Goal: Task Accomplishment & Management: Manage account settings

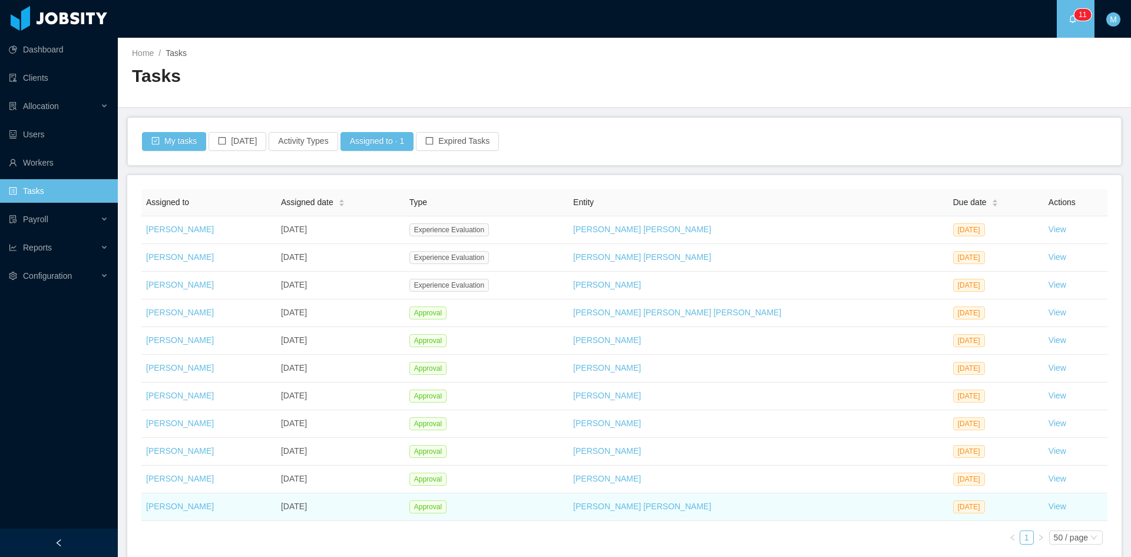
scroll to position [61, 0]
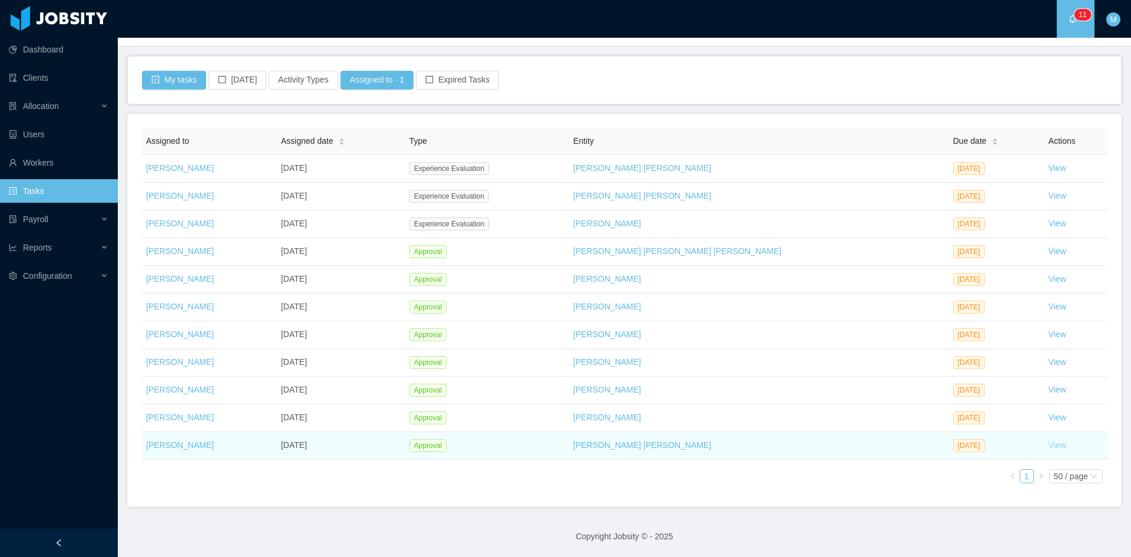
click at [1048, 449] on link "View" at bounding box center [1057, 444] width 18 height 9
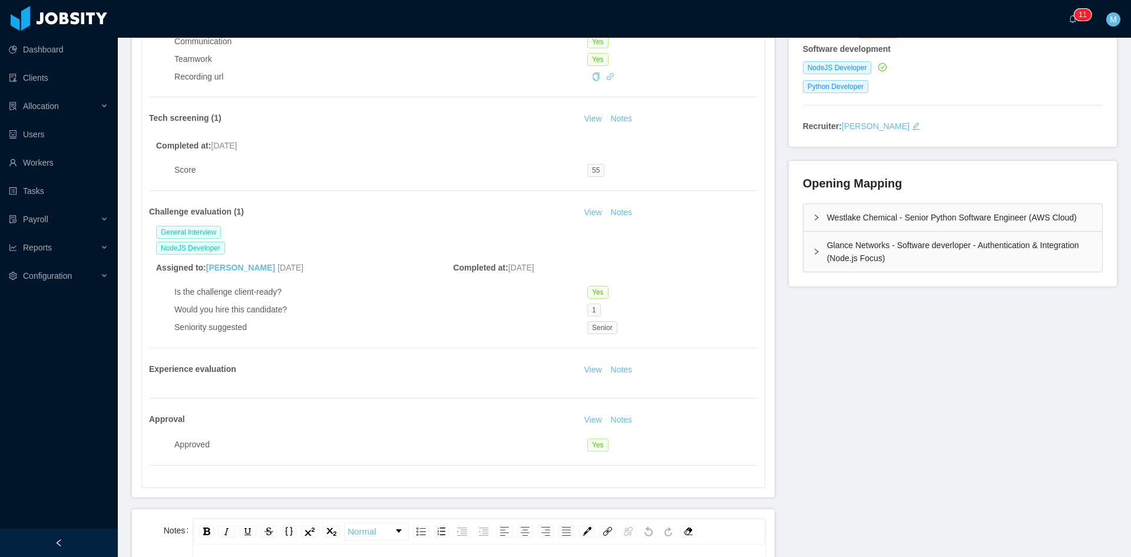
scroll to position [294, 0]
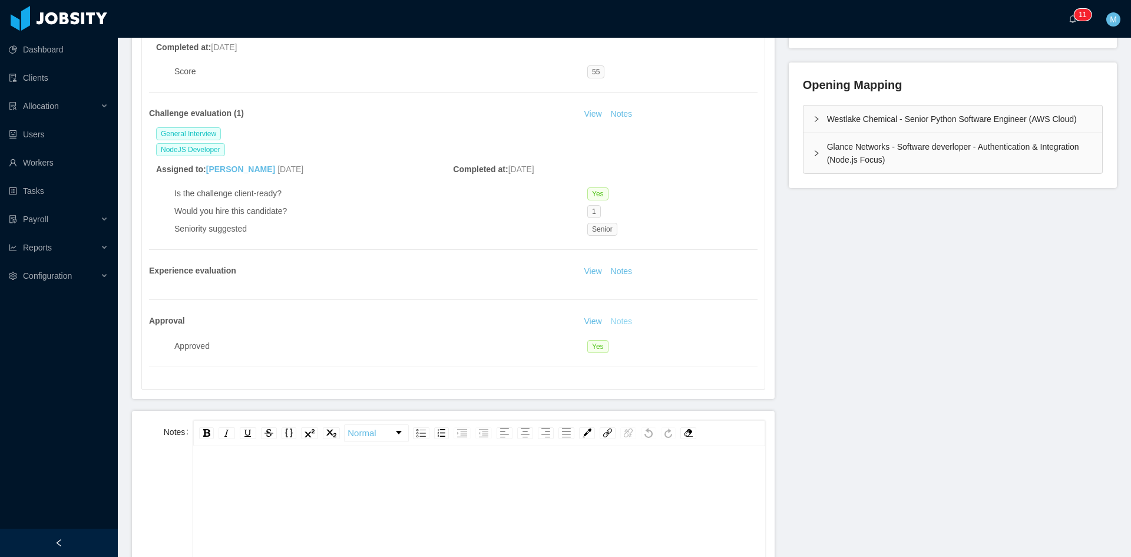
click at [612, 319] on button "Notes" at bounding box center [621, 321] width 31 height 14
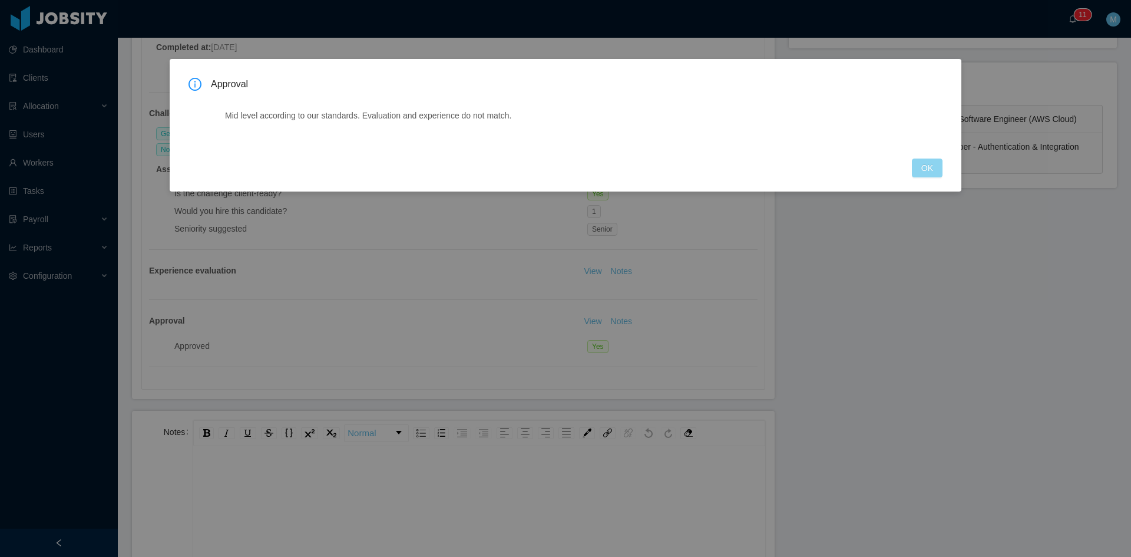
click at [938, 164] on button "OK" at bounding box center [927, 167] width 31 height 19
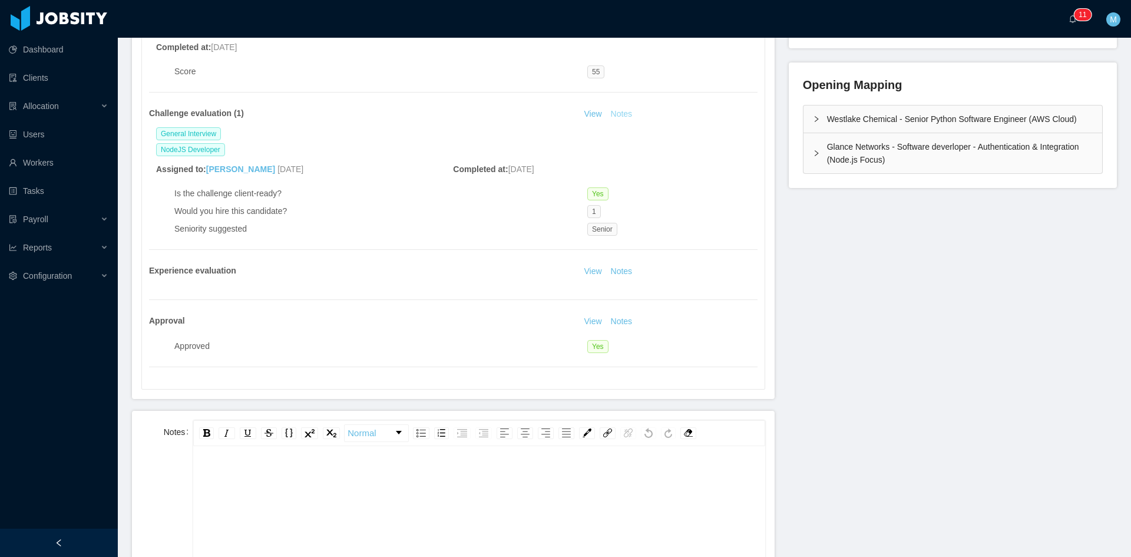
click at [620, 118] on button "Notes" at bounding box center [621, 114] width 31 height 14
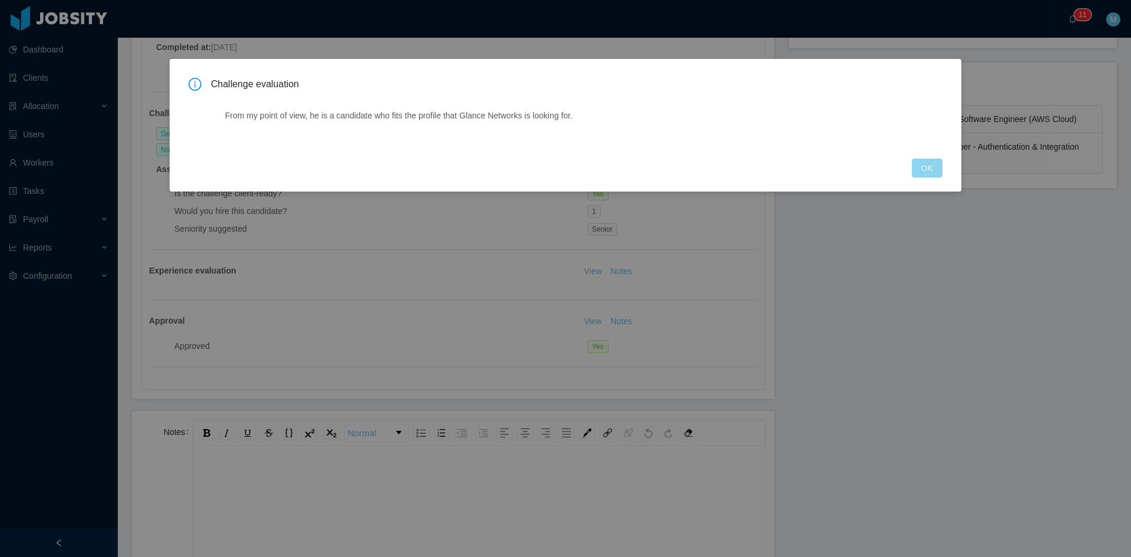
click at [926, 174] on button "OK" at bounding box center [927, 167] width 31 height 19
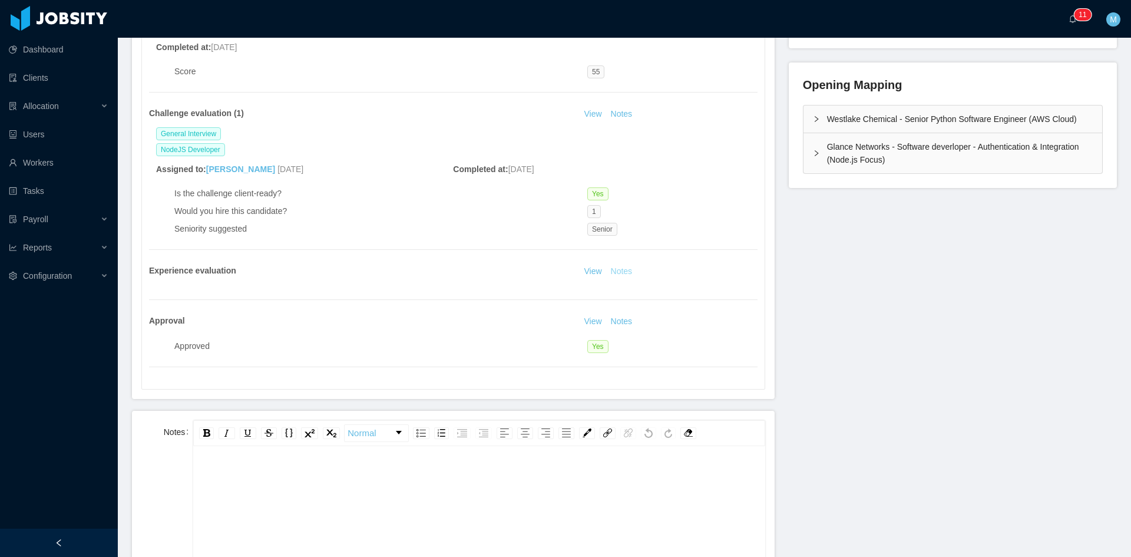
click at [621, 273] on button "Notes" at bounding box center [621, 271] width 31 height 14
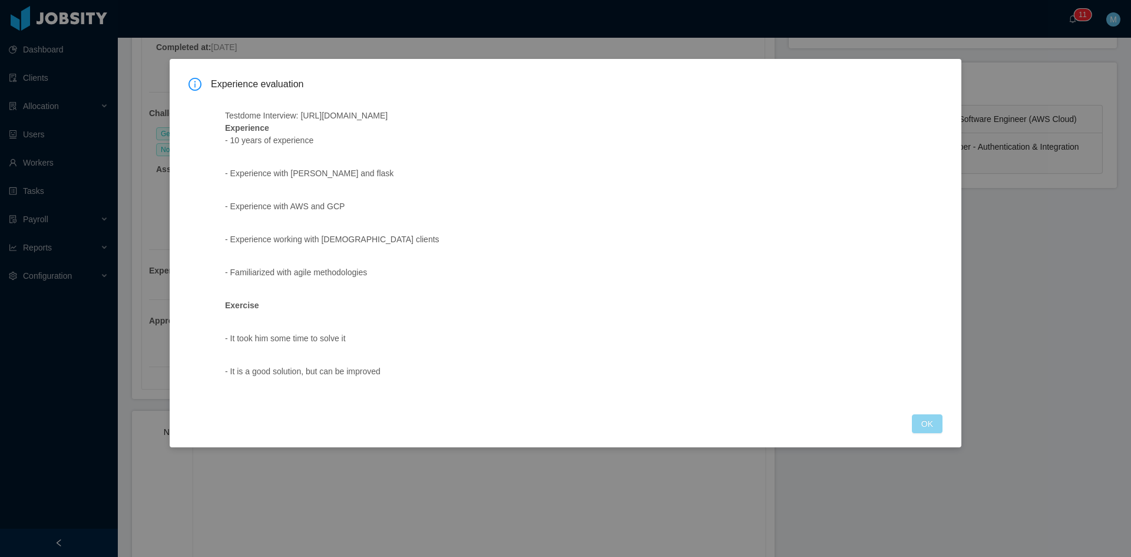
click at [925, 426] on button "OK" at bounding box center [927, 423] width 31 height 19
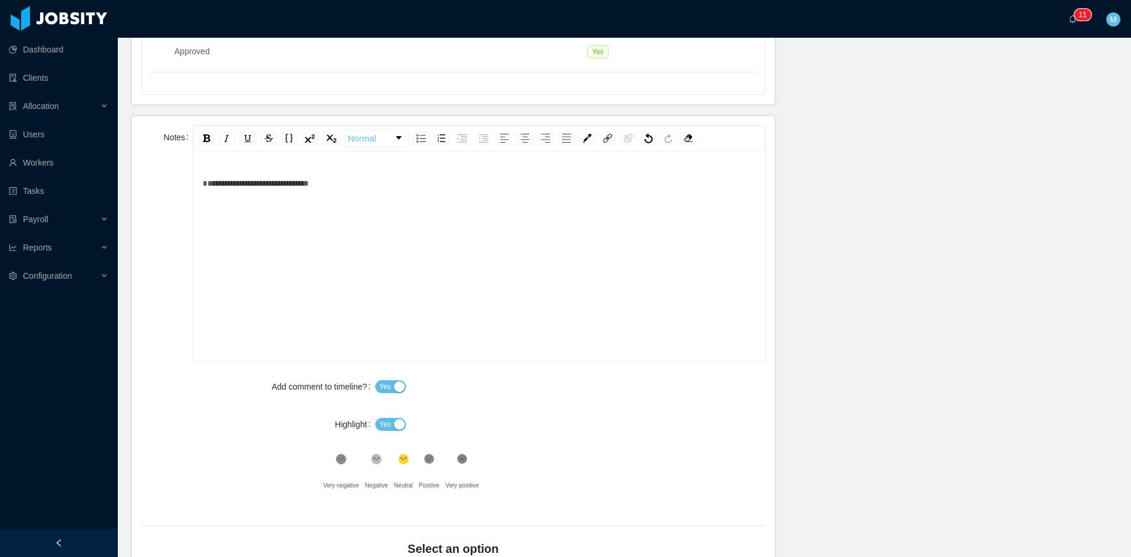
scroll to position [711, 0]
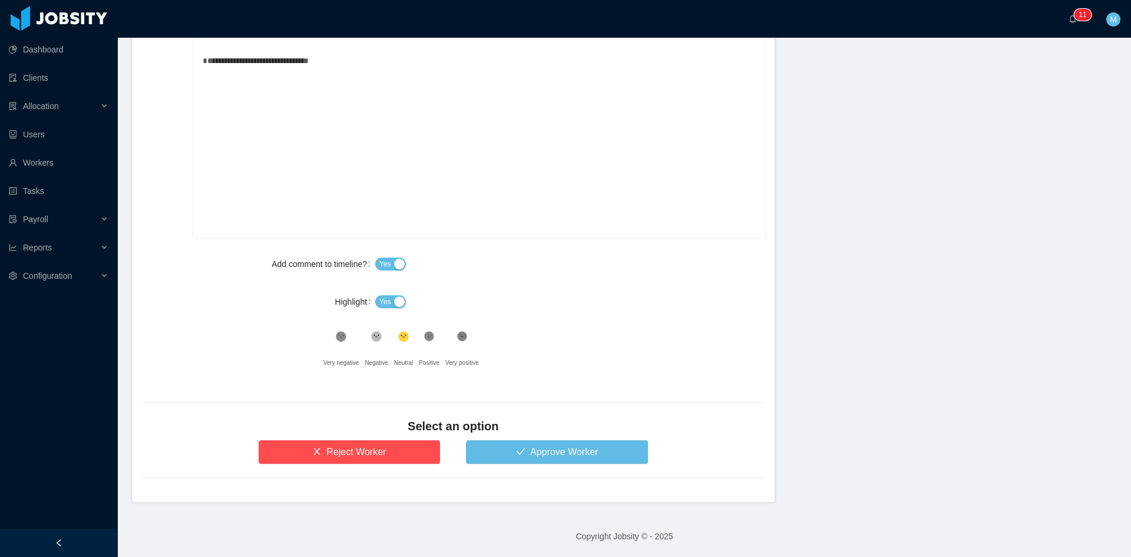
click at [385, 302] on span "Yes" at bounding box center [385, 302] width 12 height 12
click at [432, 340] on icon ".st1{fill:#232323}" at bounding box center [429, 336] width 12 height 12
click at [503, 452] on button "Approve Worker" at bounding box center [557, 452] width 182 height 24
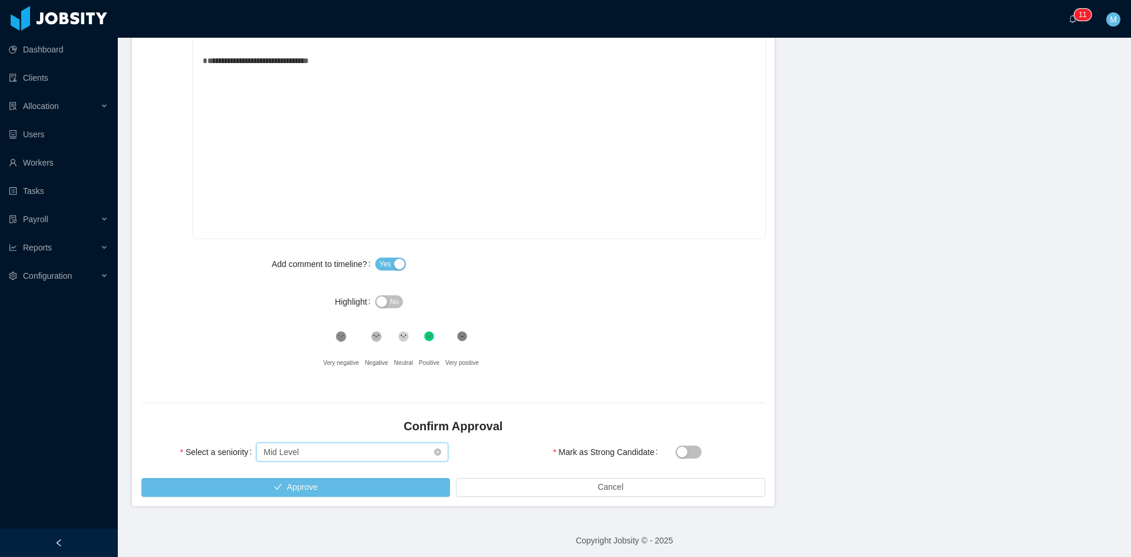
click at [366, 445] on div "Select seniority Mid Level" at bounding box center [348, 452] width 170 height 18
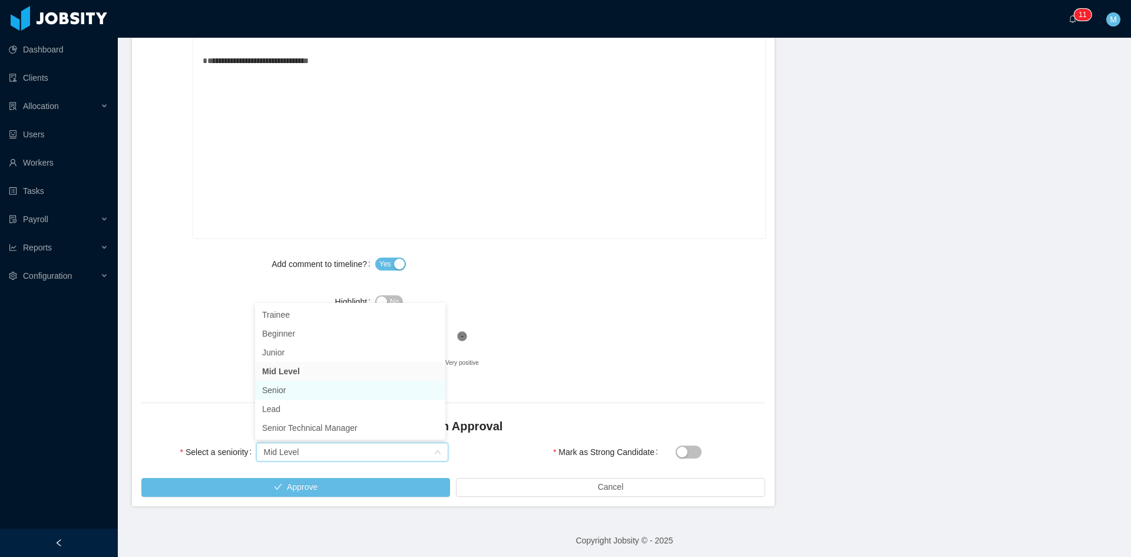
click at [299, 387] on li "Senior" at bounding box center [350, 389] width 190 height 19
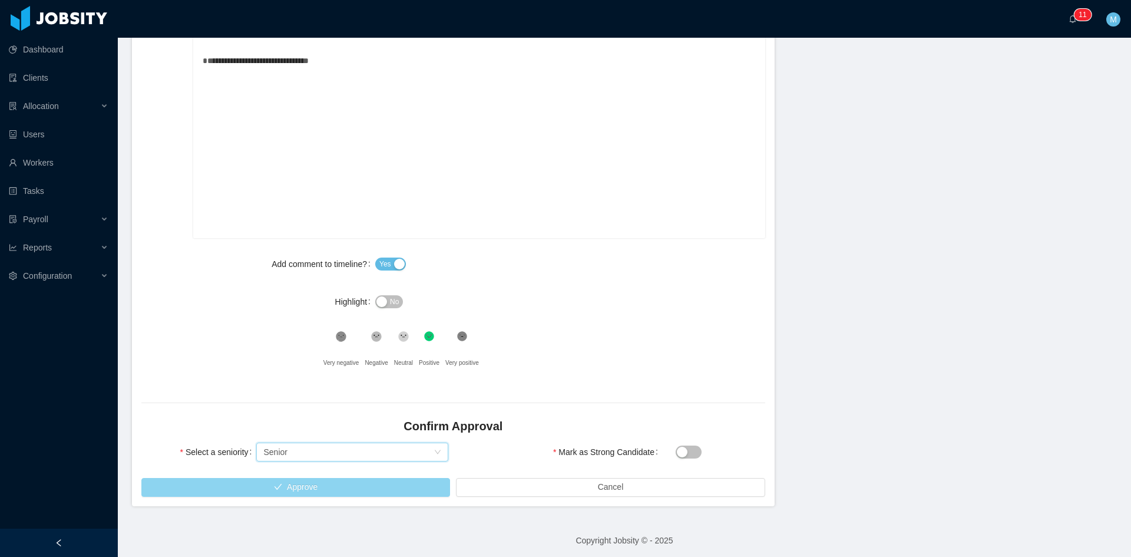
click at [360, 485] on button "Approve" at bounding box center [295, 487] width 309 height 19
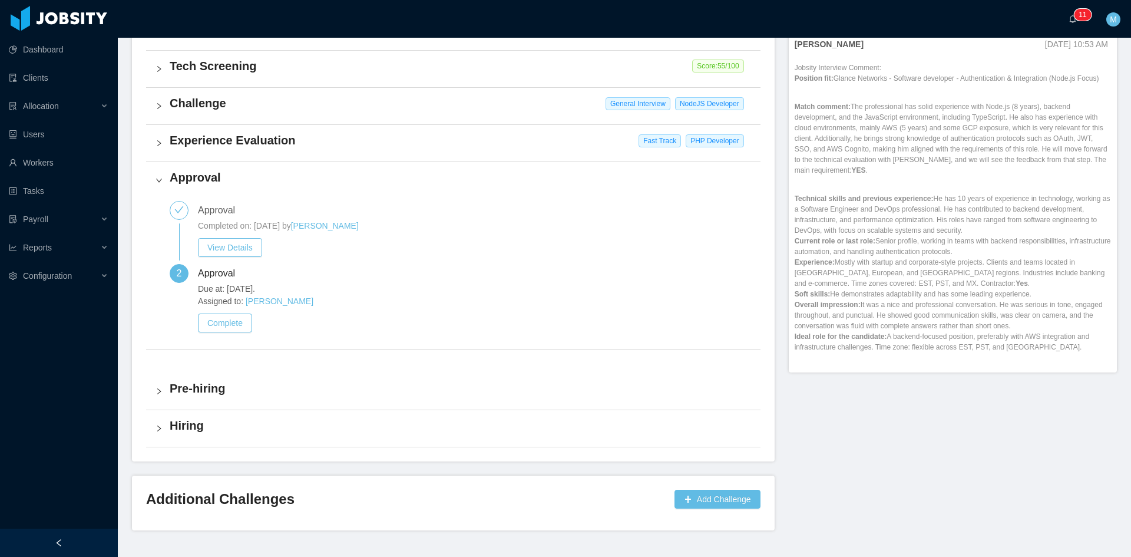
scroll to position [437, 0]
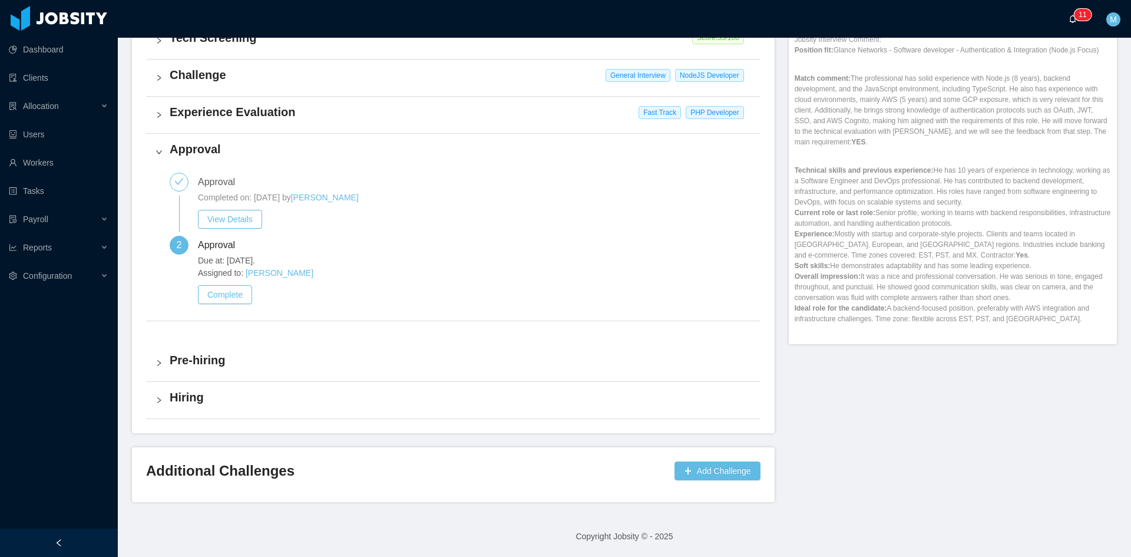
click at [1068, 14] on a=83ded146-cd66-4514-80a8-9a7b1e1b5eb6/Matias%20Marin"] "0 1 2 3 4 5 6 7 8 9 0 1 2 3 4 5 6 7 8 9 0 1 2 3 4 5 6 7 8 9 0 1 2 3 4 5 6 7 8 9…" at bounding box center [1075, 19] width 14 height 38
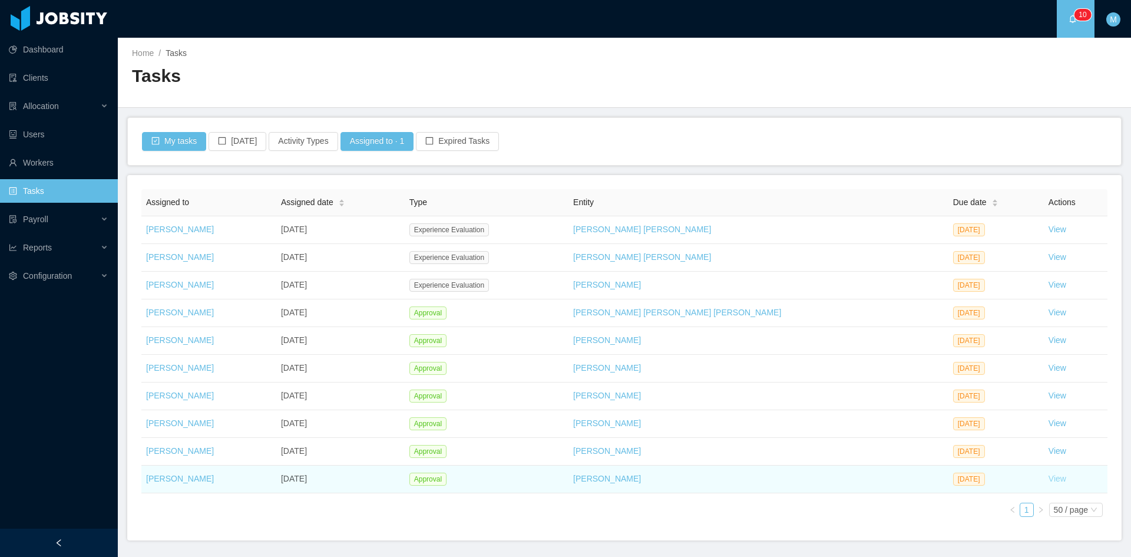
click at [1048, 480] on link "View" at bounding box center [1057, 477] width 18 height 9
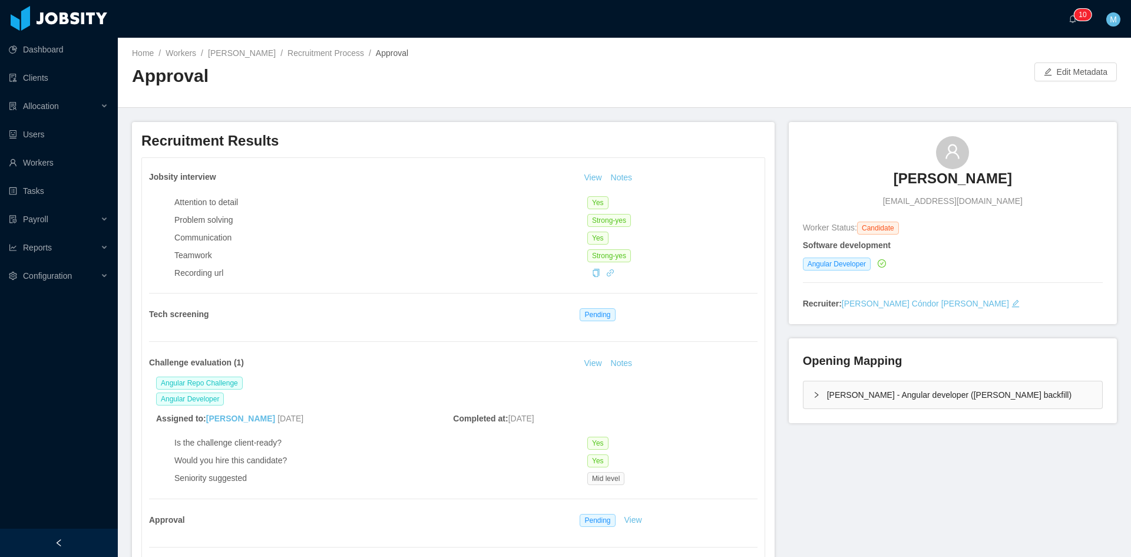
scroll to position [196, 0]
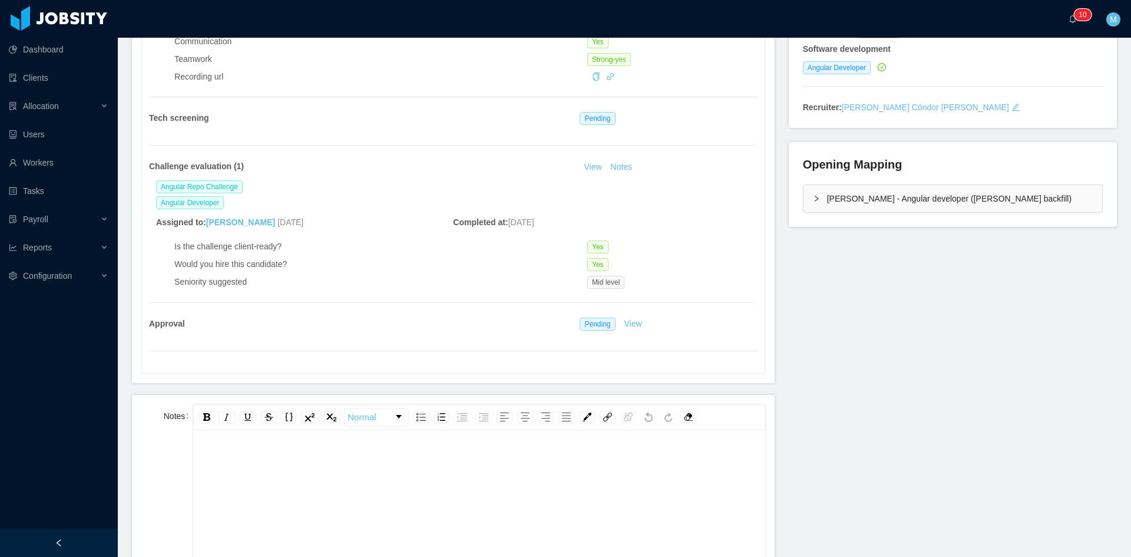
click at [317, 505] on div "rdw-editor" at bounding box center [479, 553] width 553 height 206
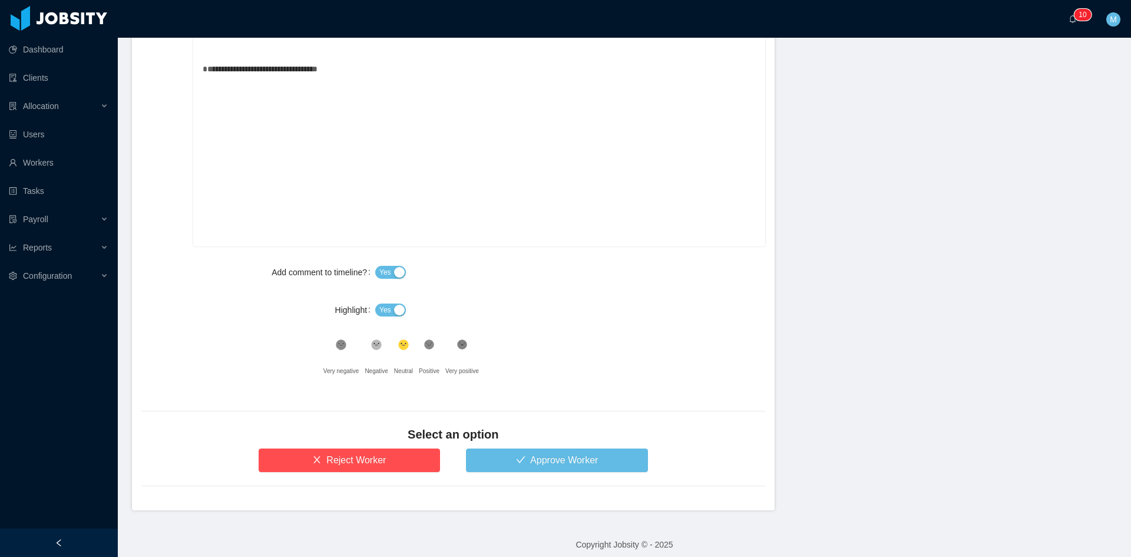
scroll to position [597, 0]
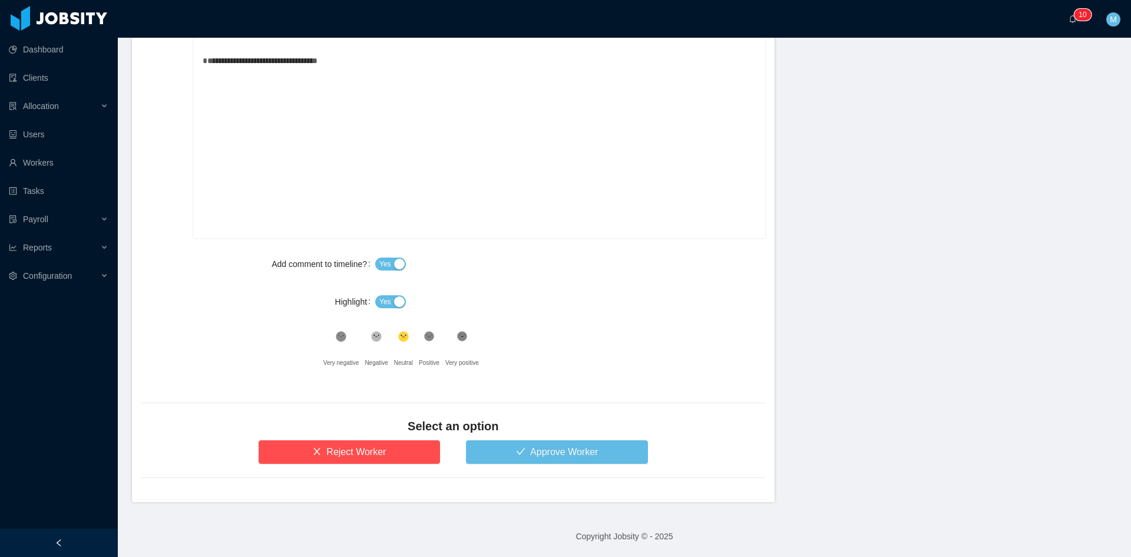
click at [382, 303] on span "Yes" at bounding box center [385, 302] width 12 height 12
click at [518, 439] on div "Select an option" at bounding box center [453, 429] width 624 height 22
click at [505, 460] on button "Approve Worker" at bounding box center [557, 452] width 182 height 24
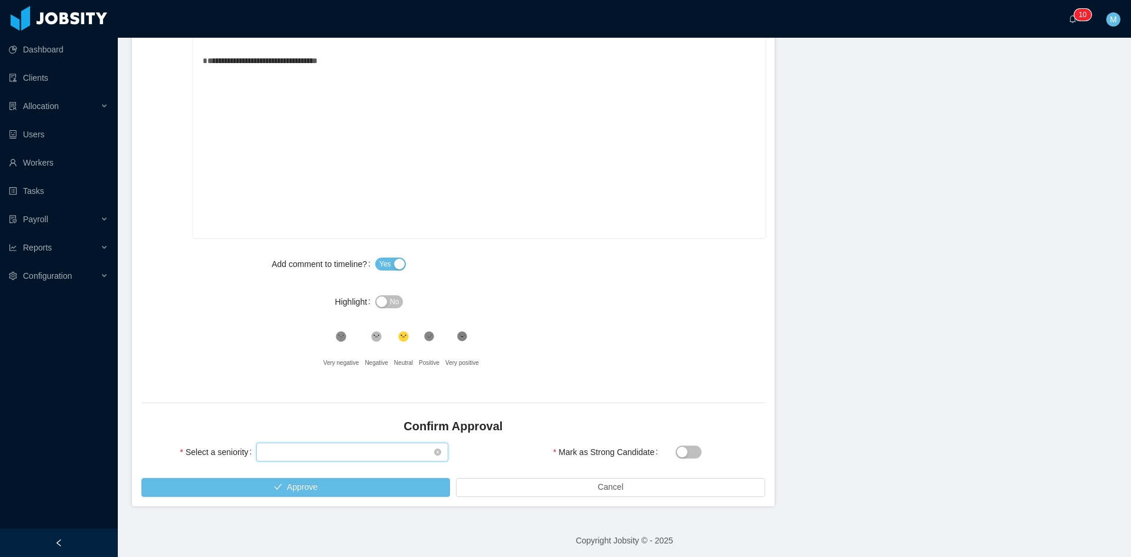
click at [332, 449] on div "Select seniority" at bounding box center [348, 452] width 170 height 18
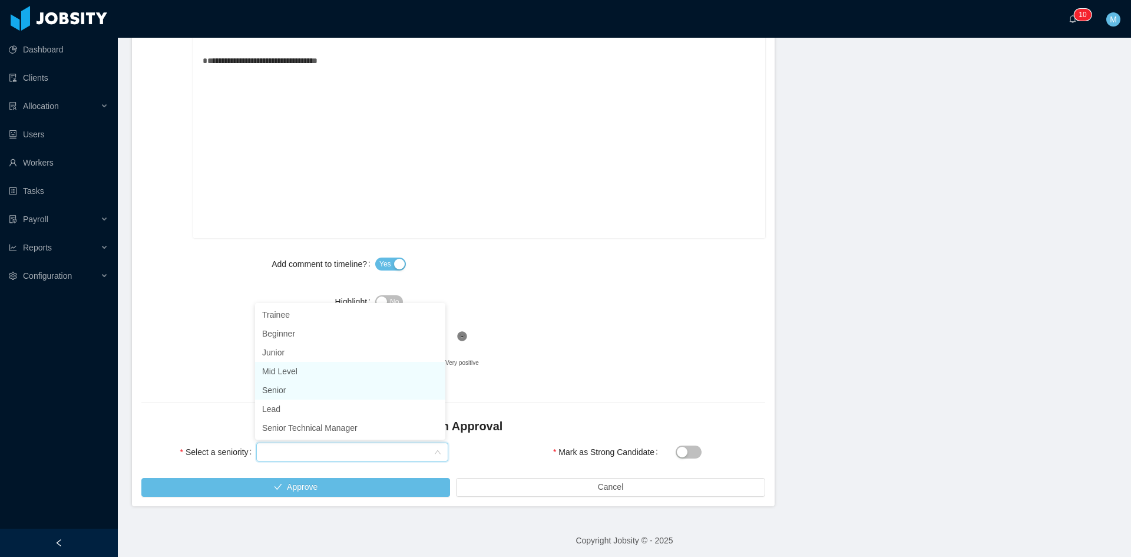
click at [274, 375] on li "Mid Level" at bounding box center [350, 371] width 190 height 19
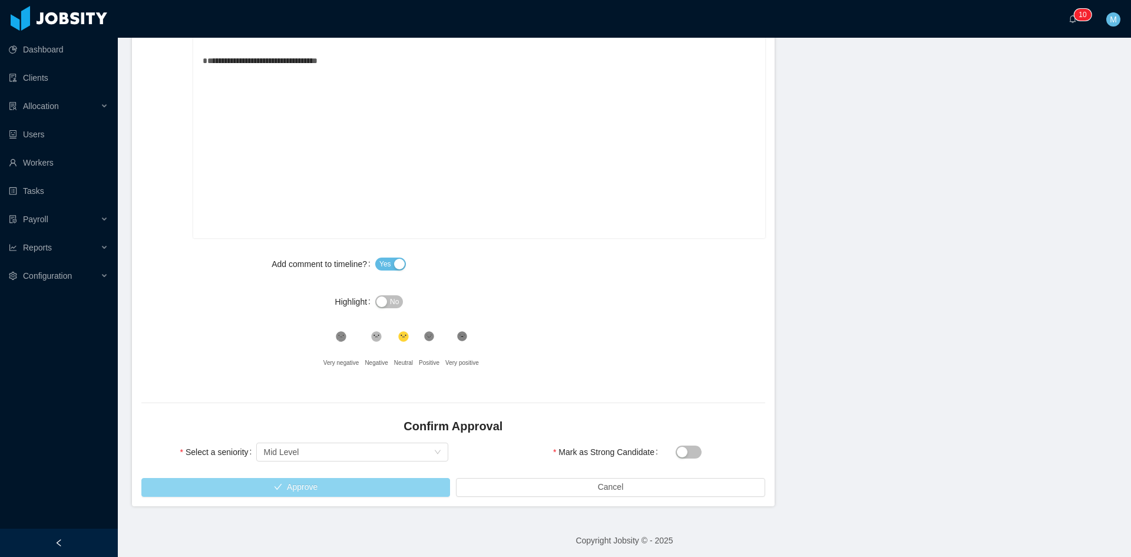
click at [289, 483] on button "Approve" at bounding box center [295, 487] width 309 height 19
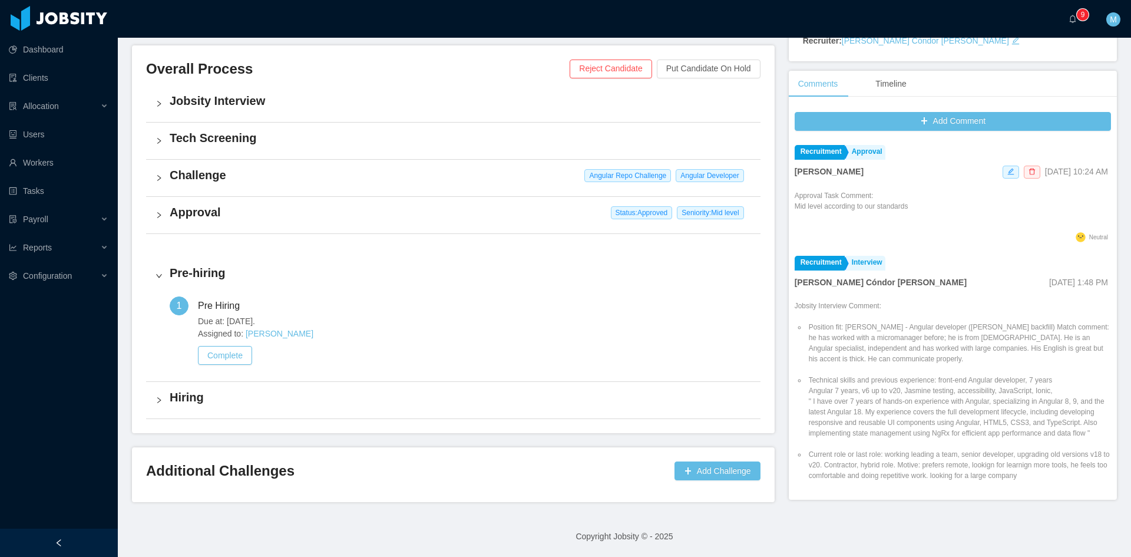
scroll to position [259, 0]
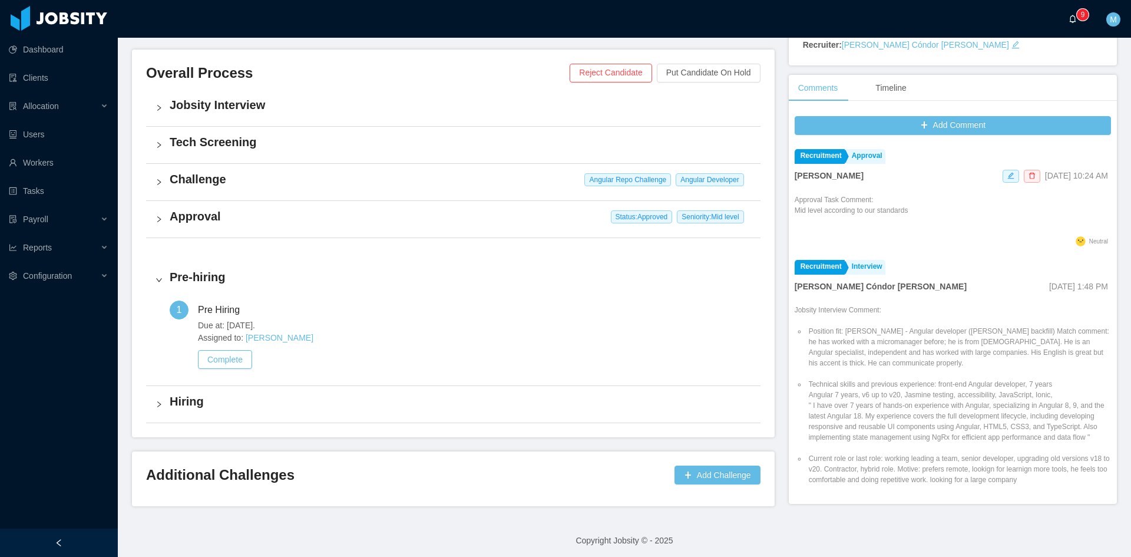
click at [1081, 17] on p "9" at bounding box center [1083, 15] width 4 height 12
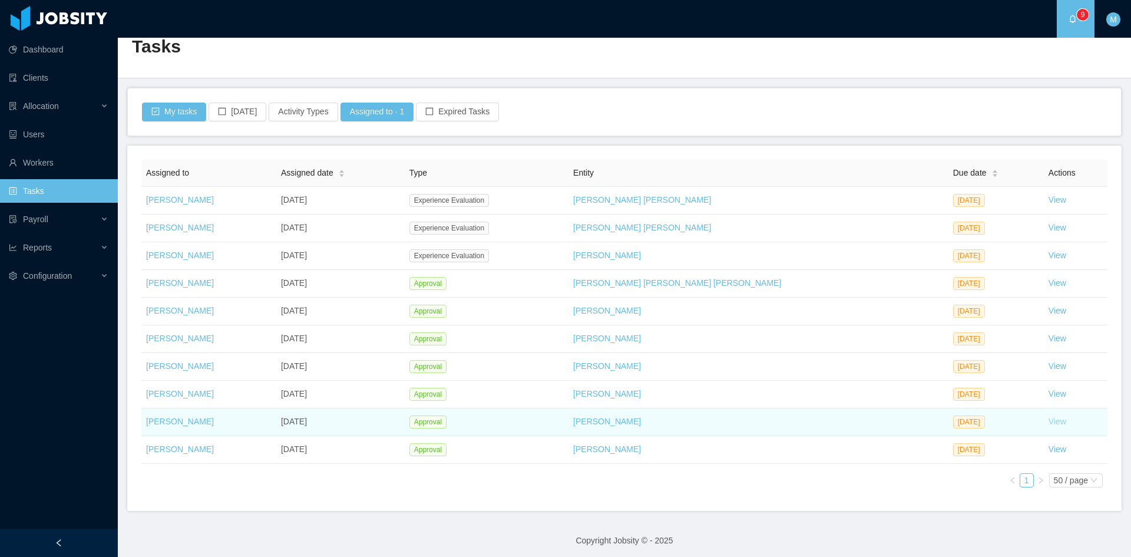
click at [1048, 418] on link "View" at bounding box center [1057, 420] width 18 height 9
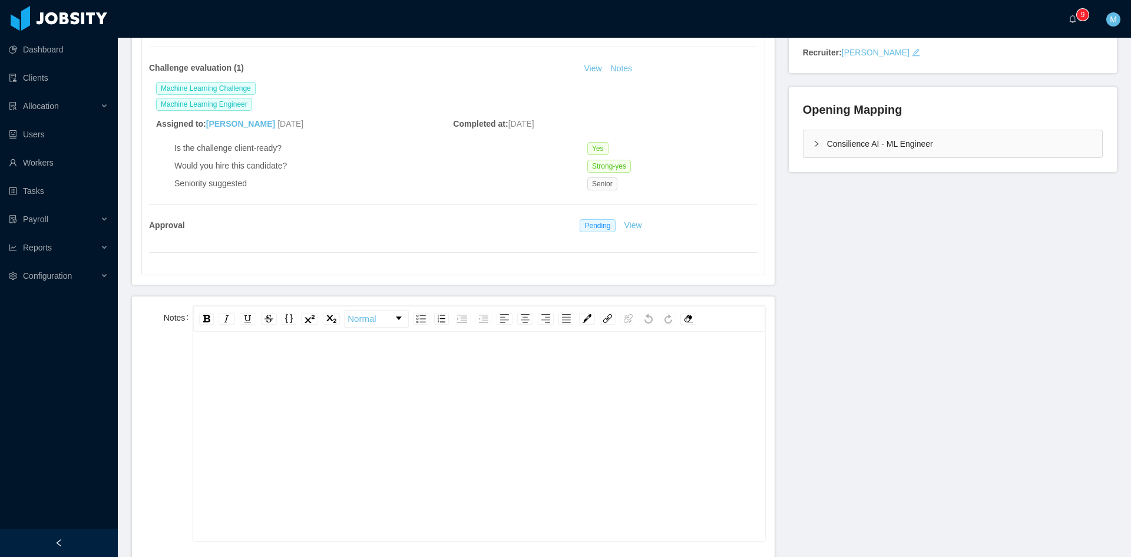
scroll to position [393, 0]
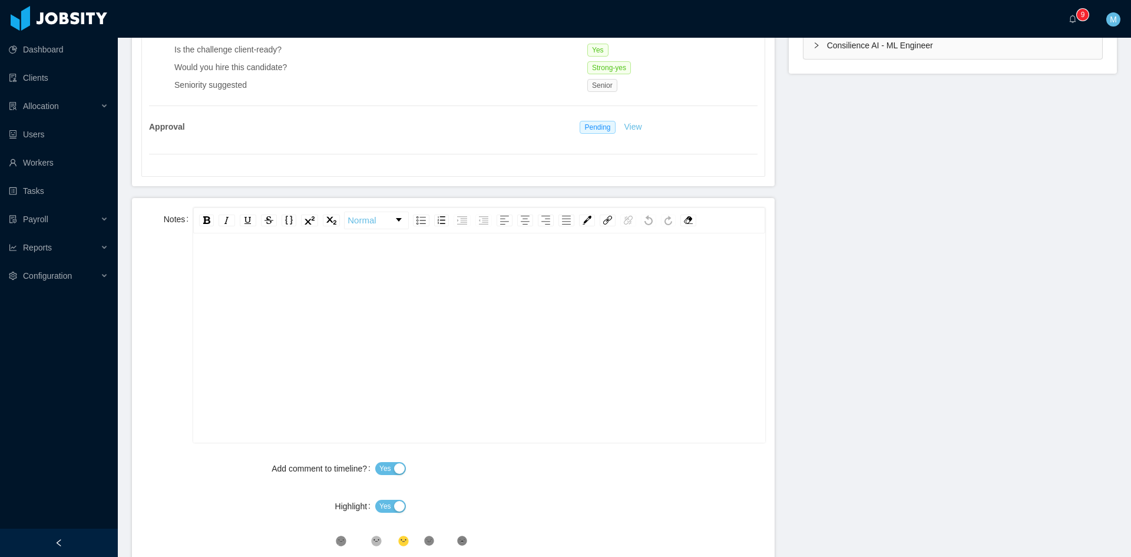
click at [316, 322] on div "rdw-editor" at bounding box center [479, 356] width 553 height 206
click at [323, 308] on div "rdw-editor" at bounding box center [479, 356] width 553 height 206
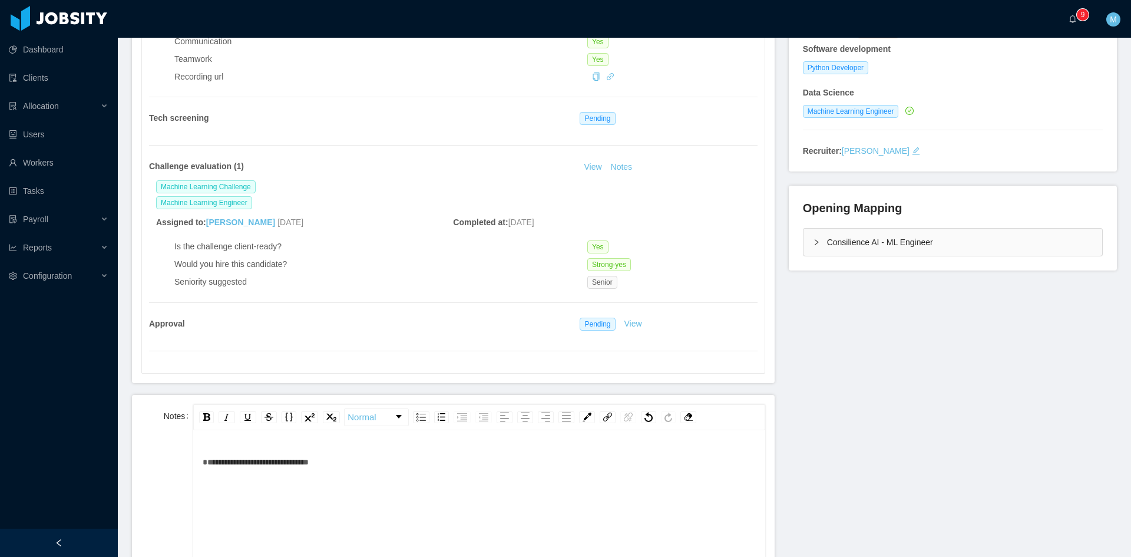
scroll to position [98, 0]
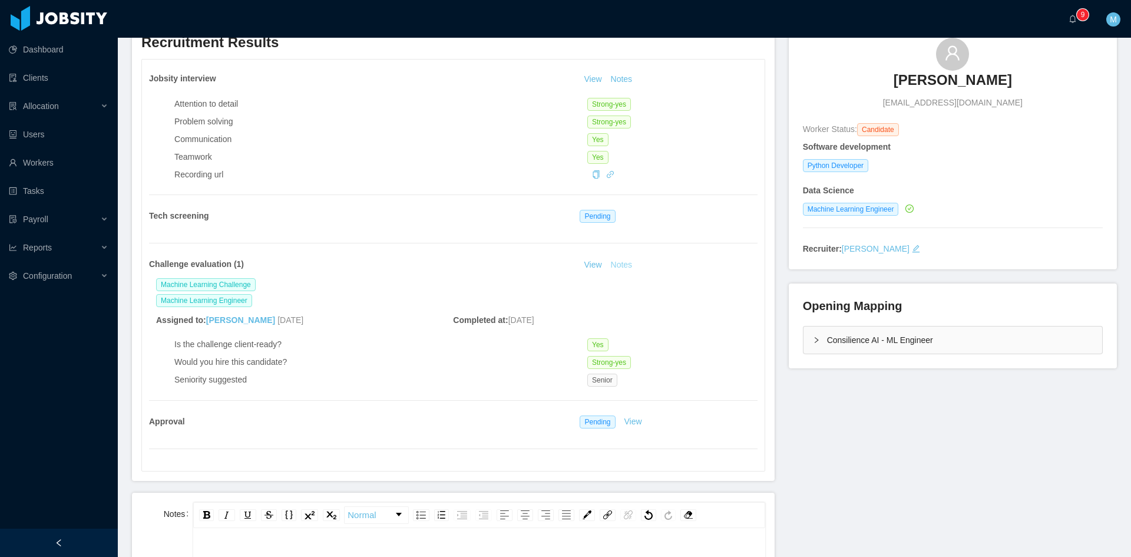
click at [621, 266] on button "Notes" at bounding box center [621, 265] width 31 height 14
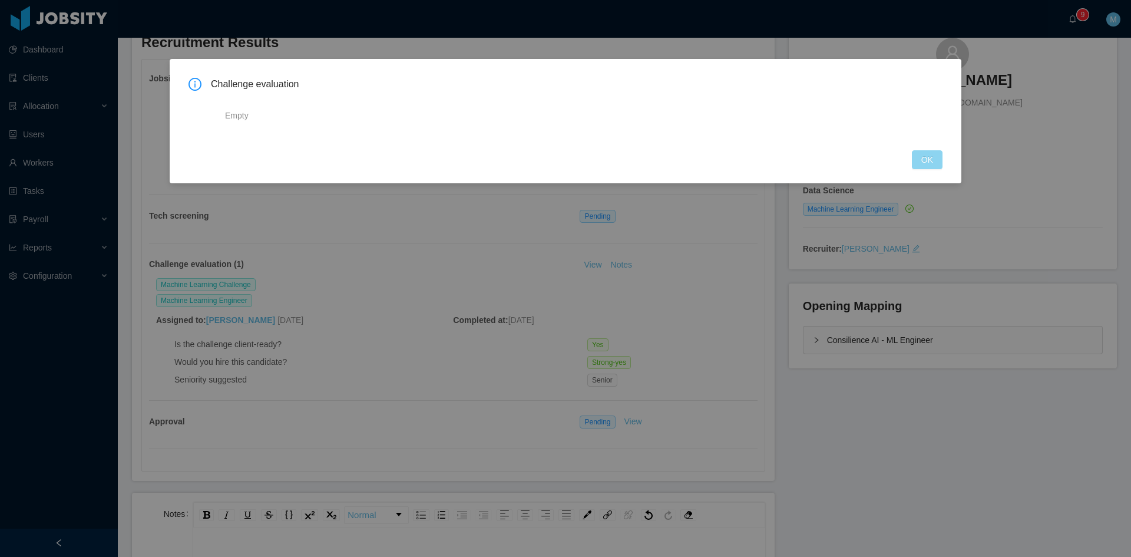
click at [923, 159] on button "OK" at bounding box center [927, 159] width 31 height 19
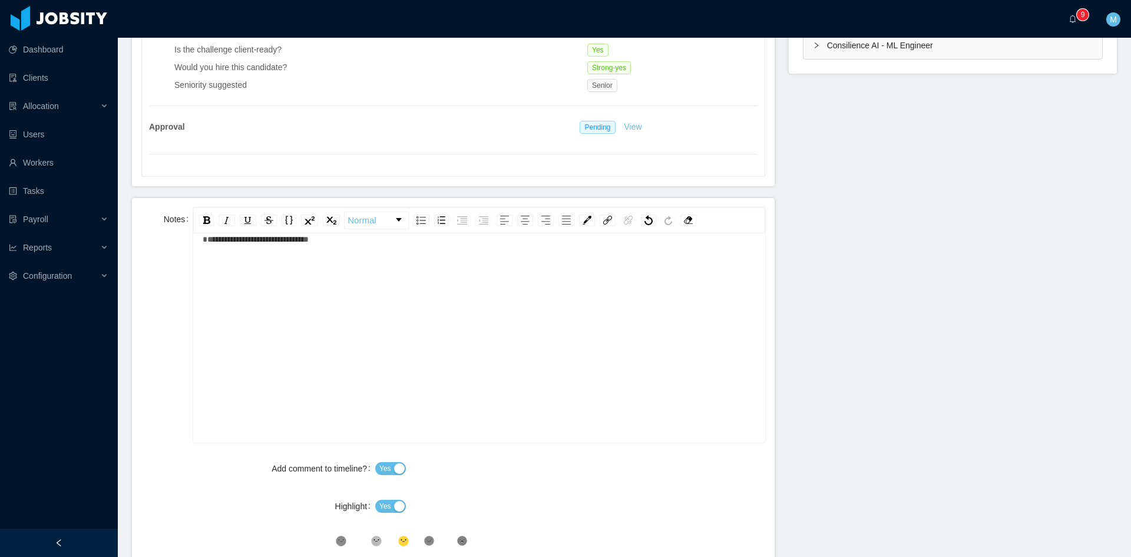
scroll to position [597, 0]
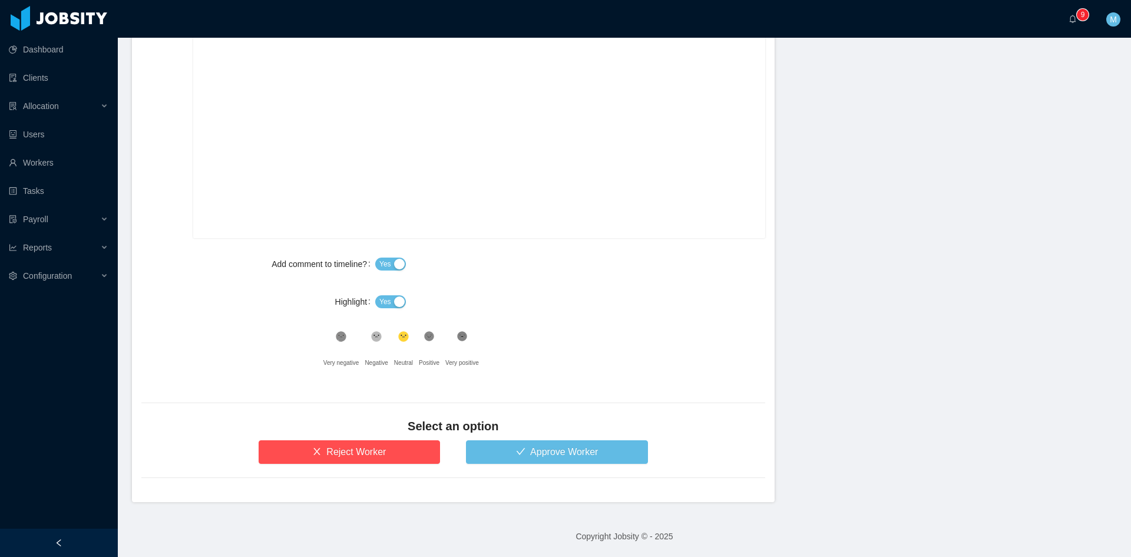
click at [379, 301] on span "Yes" at bounding box center [385, 302] width 12 height 12
click at [425, 335] on icon at bounding box center [429, 337] width 10 height 10
click at [493, 453] on button "Approve Worker" at bounding box center [557, 452] width 182 height 24
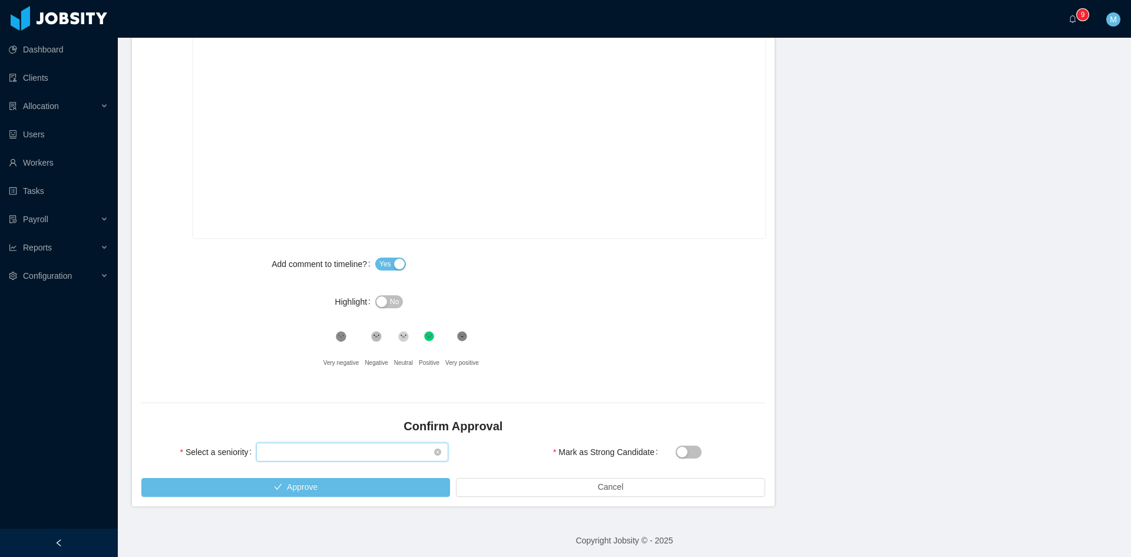
click at [355, 453] on div "Select seniority" at bounding box center [348, 452] width 170 height 18
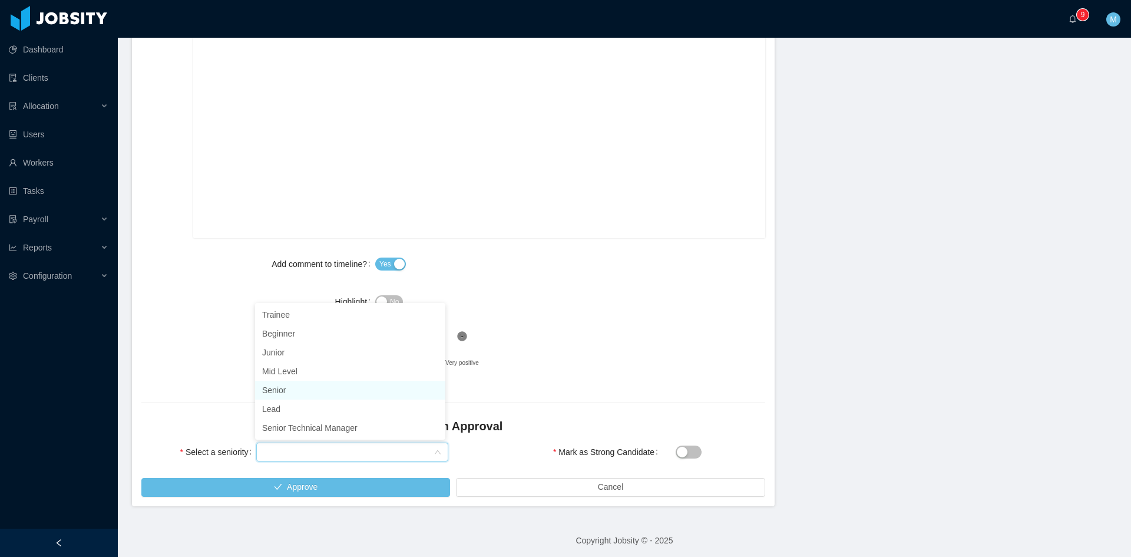
click at [290, 392] on li "Senior" at bounding box center [350, 389] width 190 height 19
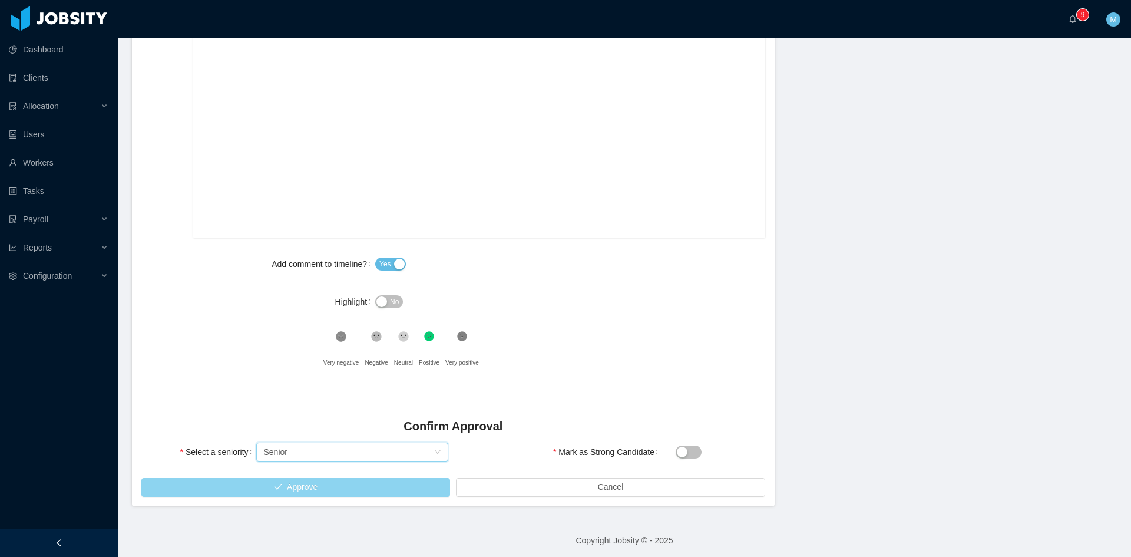
click at [305, 486] on button "Approve" at bounding box center [295, 487] width 309 height 19
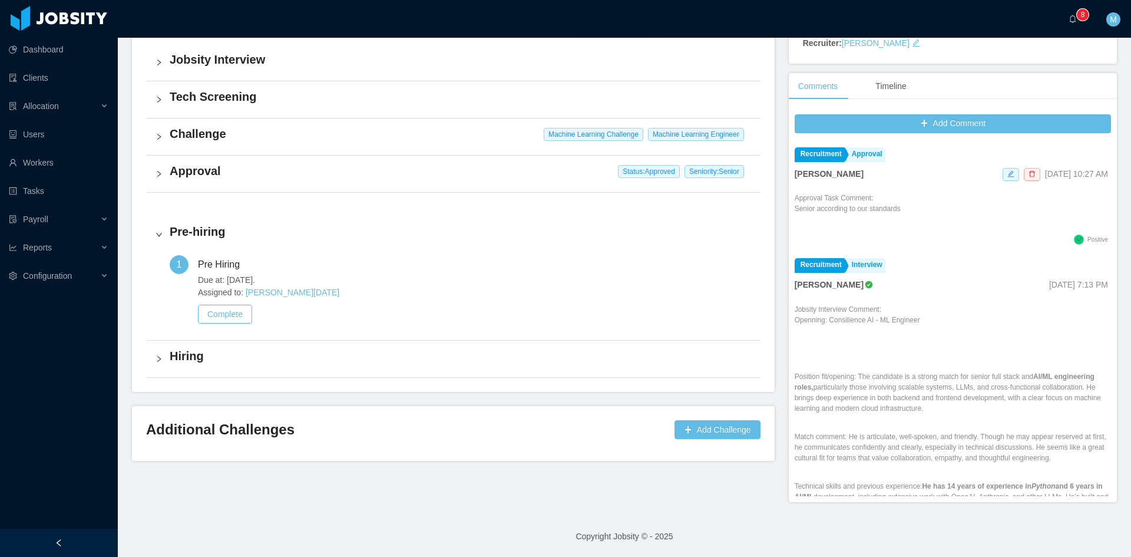
scroll to position [300, 0]
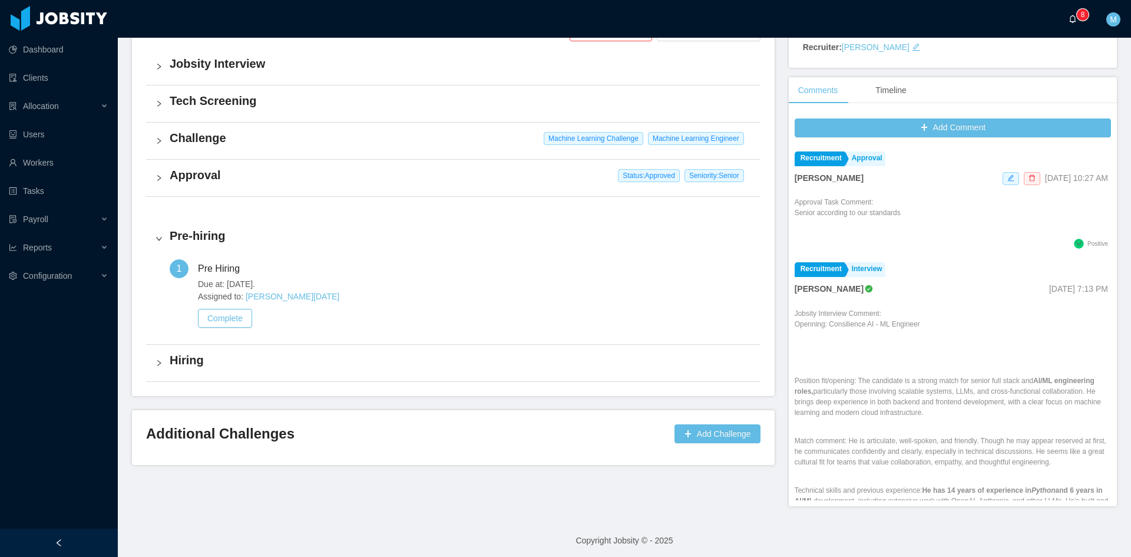
click at [1082, 26] on a=83ded146-cd66-4514-80a8-9a7b1e1b5eb6/Matias%20Marin"] "0 1 2 3 4 5 6 7 8 9 0 1 2 3 4 5 6 7 8 9 0 1 2 3 4 5 6 7 8 9" at bounding box center [1075, 19] width 14 height 38
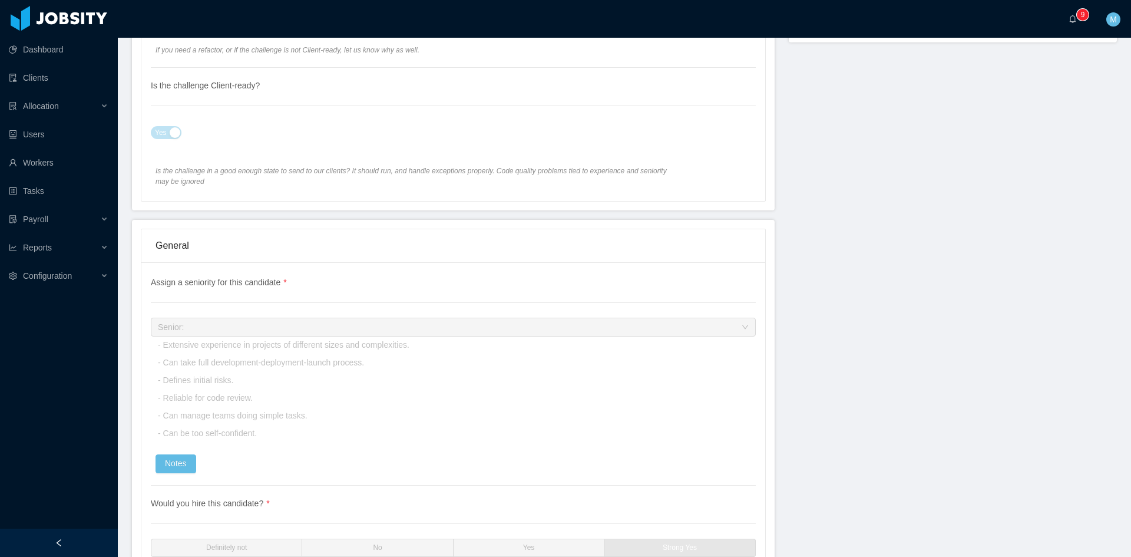
scroll to position [778, 0]
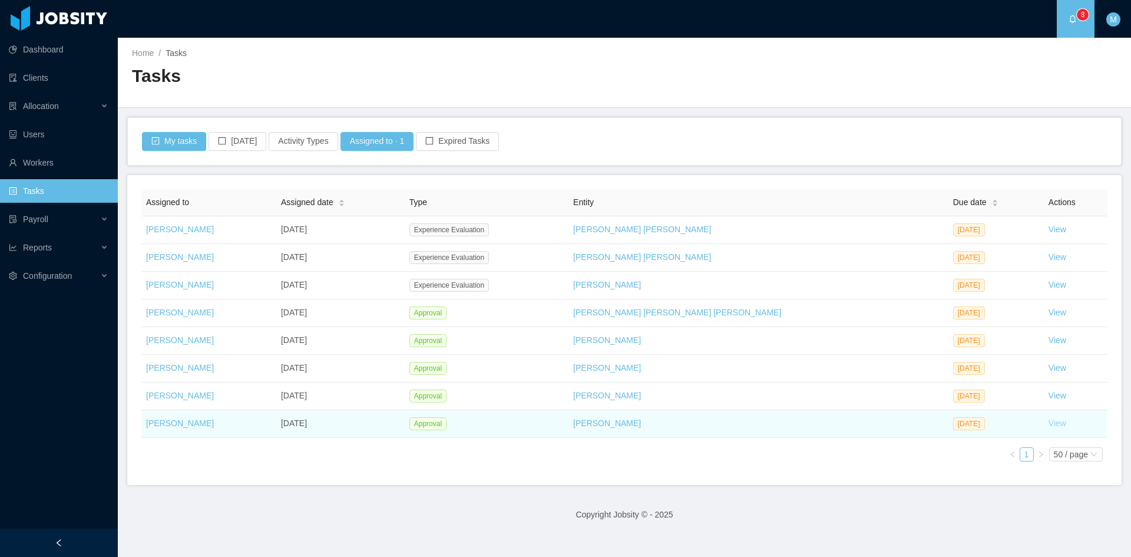
click at [1048, 422] on link "View" at bounding box center [1057, 422] width 18 height 9
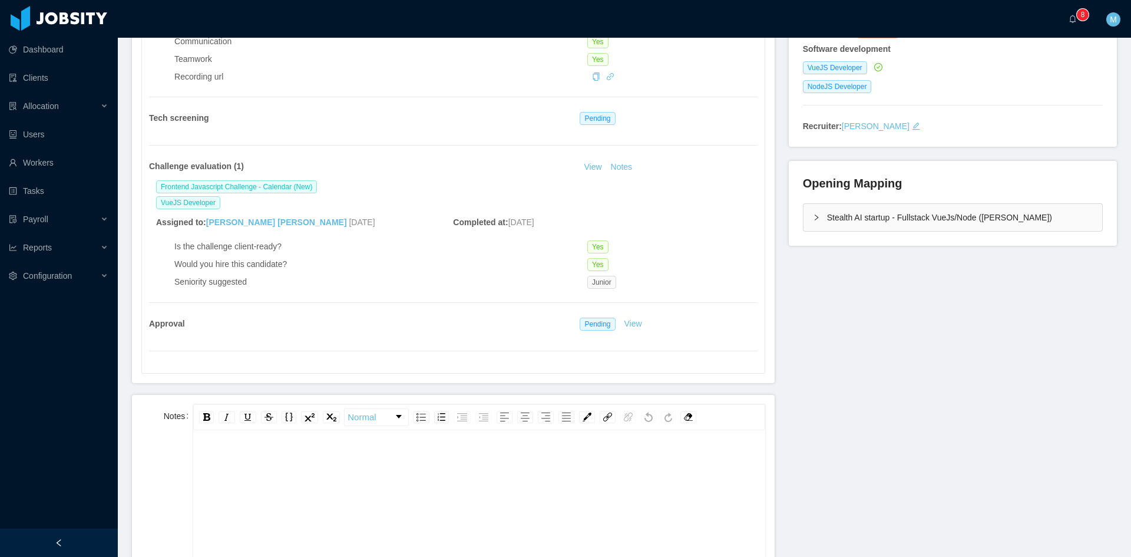
scroll to position [98, 0]
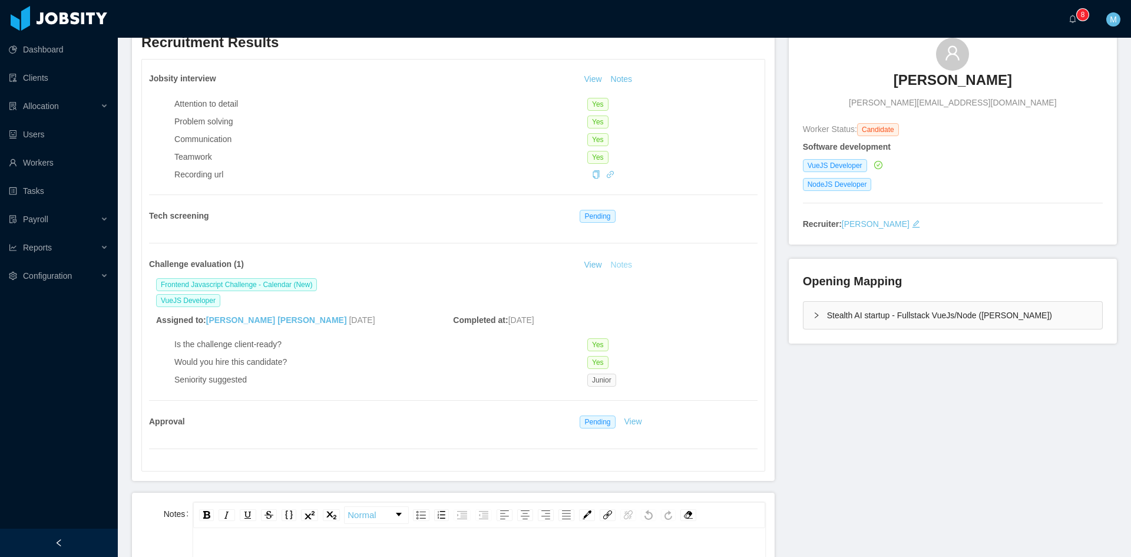
click at [622, 269] on button "Notes" at bounding box center [621, 265] width 31 height 14
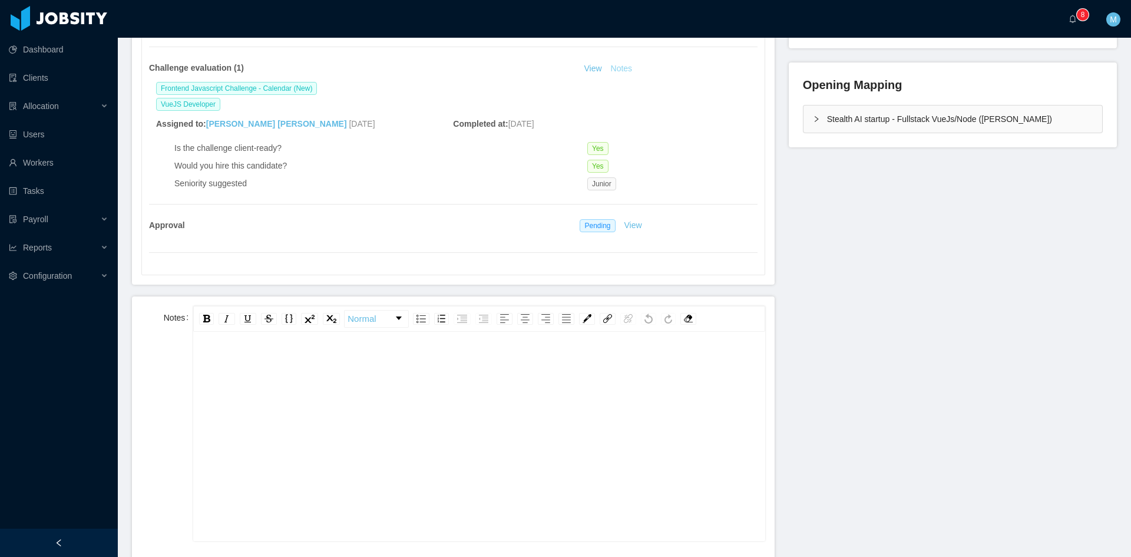
scroll to position [393, 0]
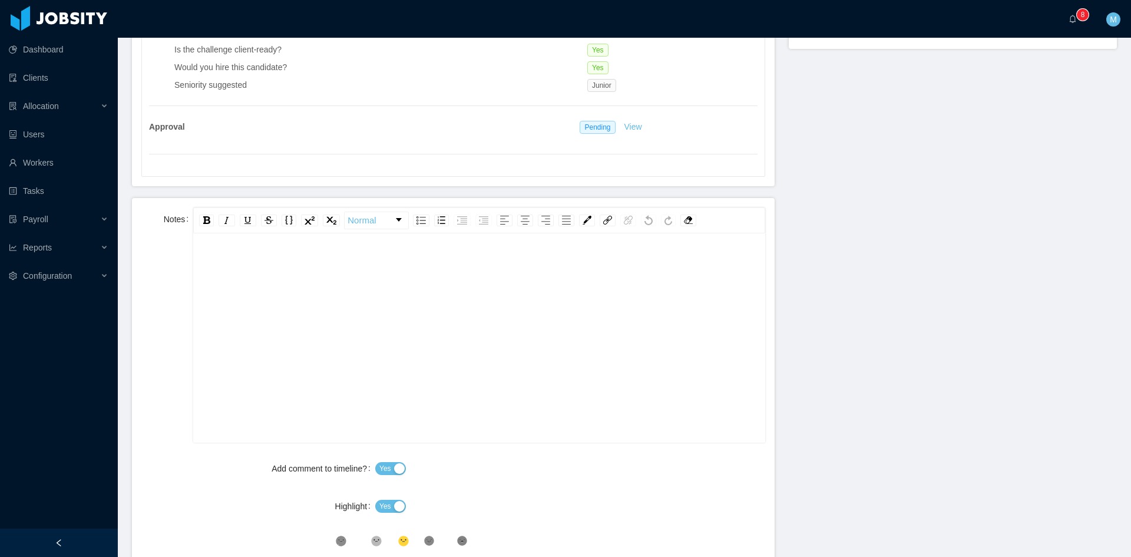
click at [312, 317] on div "rdw-editor" at bounding box center [479, 356] width 553 height 206
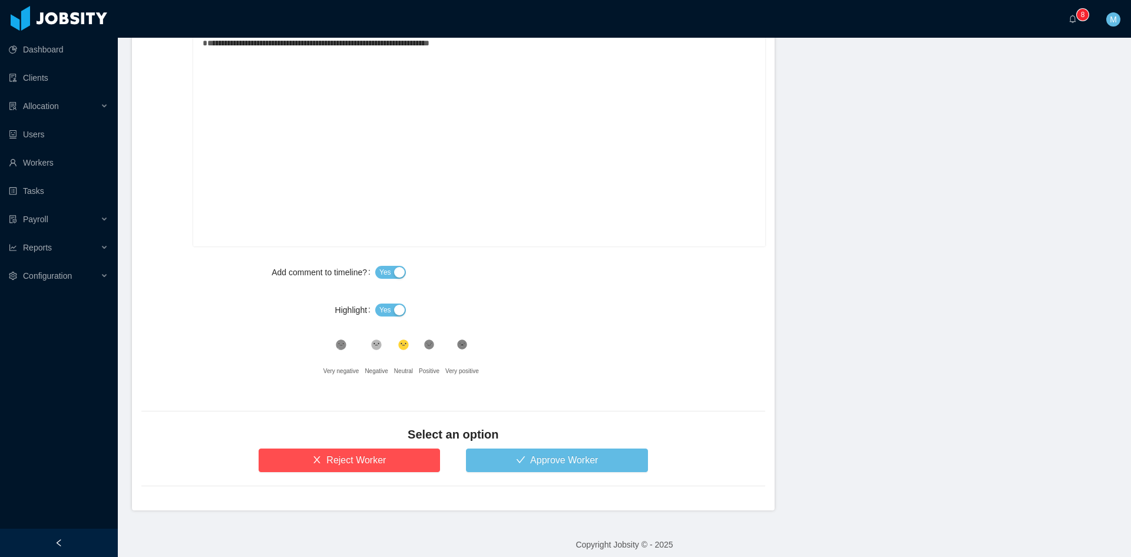
click at [383, 311] on span "Yes" at bounding box center [385, 310] width 12 height 12
click at [365, 348] on div ".st1{fill:#262626}" at bounding box center [376, 348] width 23 height 24
click at [531, 471] on button "Approve Worker" at bounding box center [557, 460] width 182 height 24
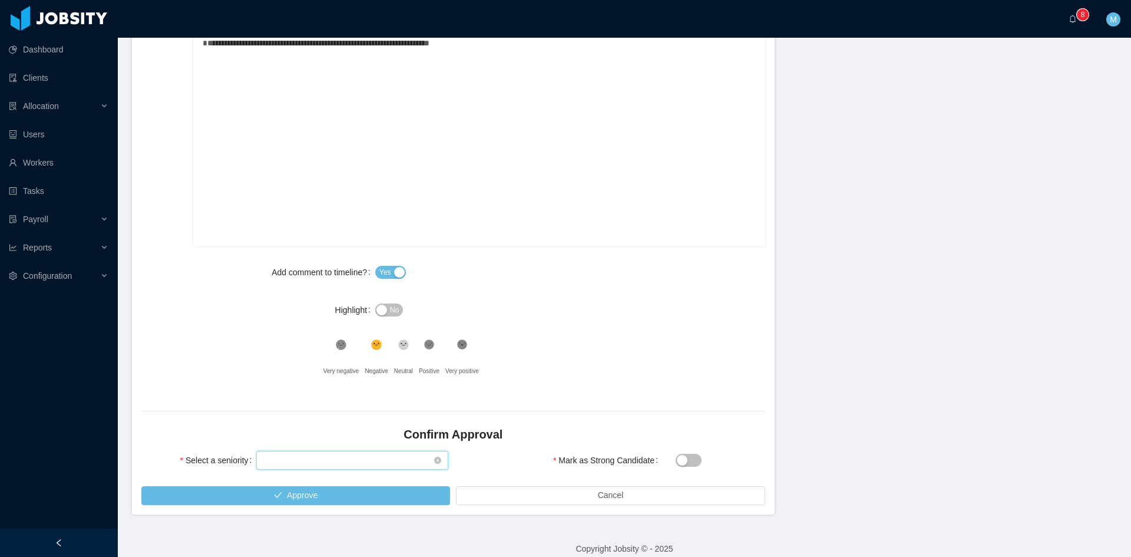
click at [327, 453] on div "Select seniority" at bounding box center [348, 460] width 170 height 18
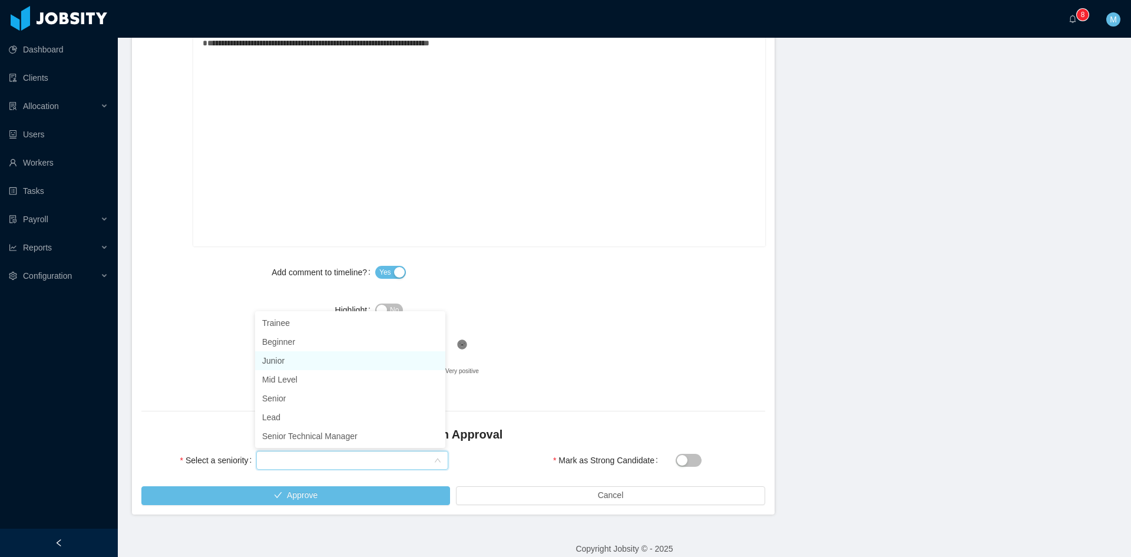
click at [294, 358] on li "Junior" at bounding box center [350, 360] width 190 height 19
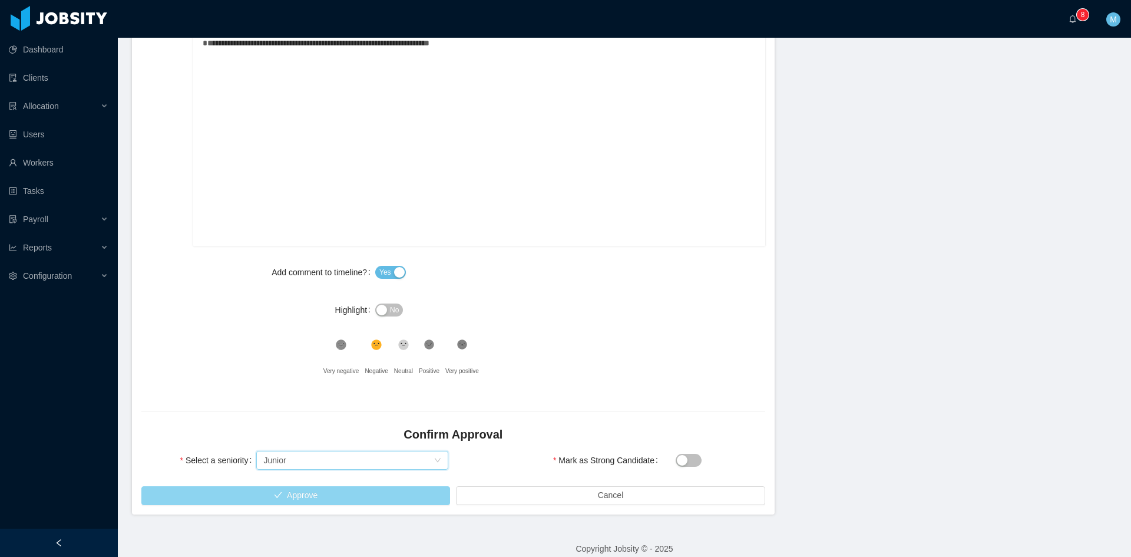
click at [312, 490] on button "Approve" at bounding box center [295, 495] width 309 height 19
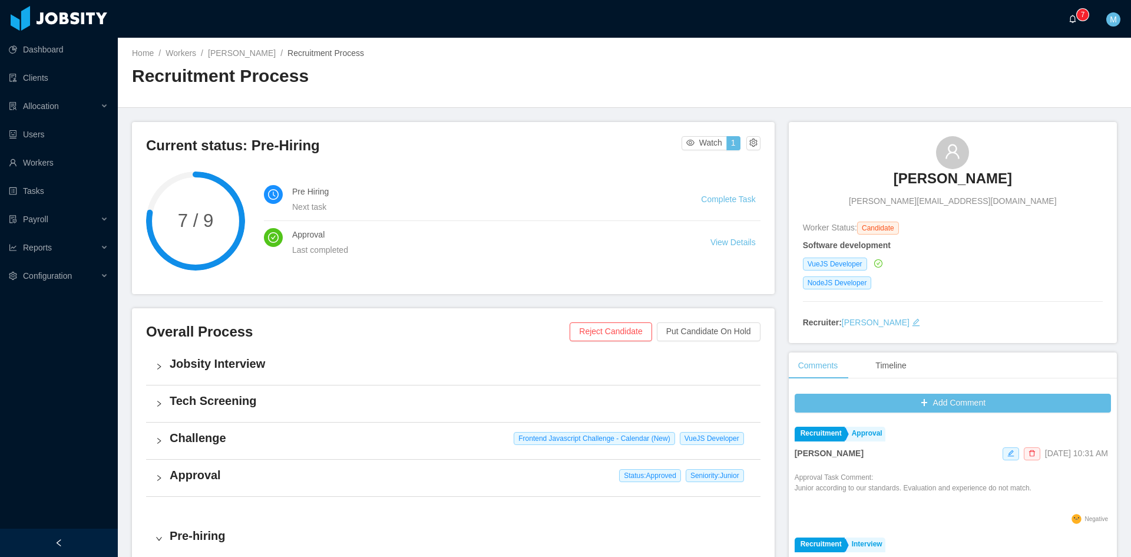
click at [1074, 12] on a=83ded146-cd66-4514-80a8-9a7b1e1b5eb6/Matias%20Marin"] "0 1 2 3 4 5 6 7 8 9 0 1 2 3 4 5 6 7 8 9 0 1 2 3 4 5 6 7 8 9" at bounding box center [1075, 19] width 14 height 38
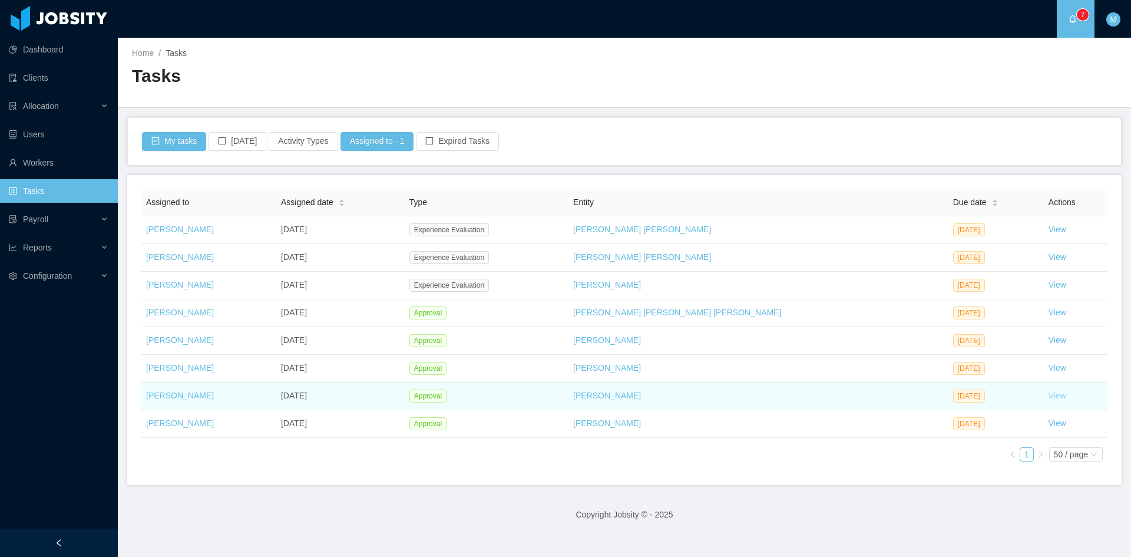
click at [1048, 395] on link "View" at bounding box center [1057, 394] width 18 height 9
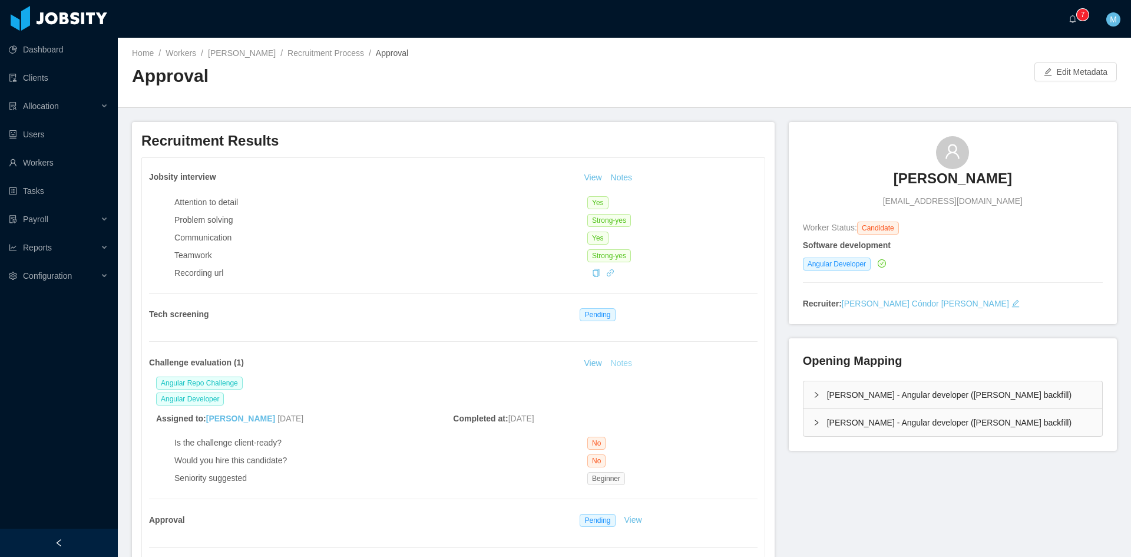
click at [625, 363] on button "Notes" at bounding box center [621, 363] width 31 height 14
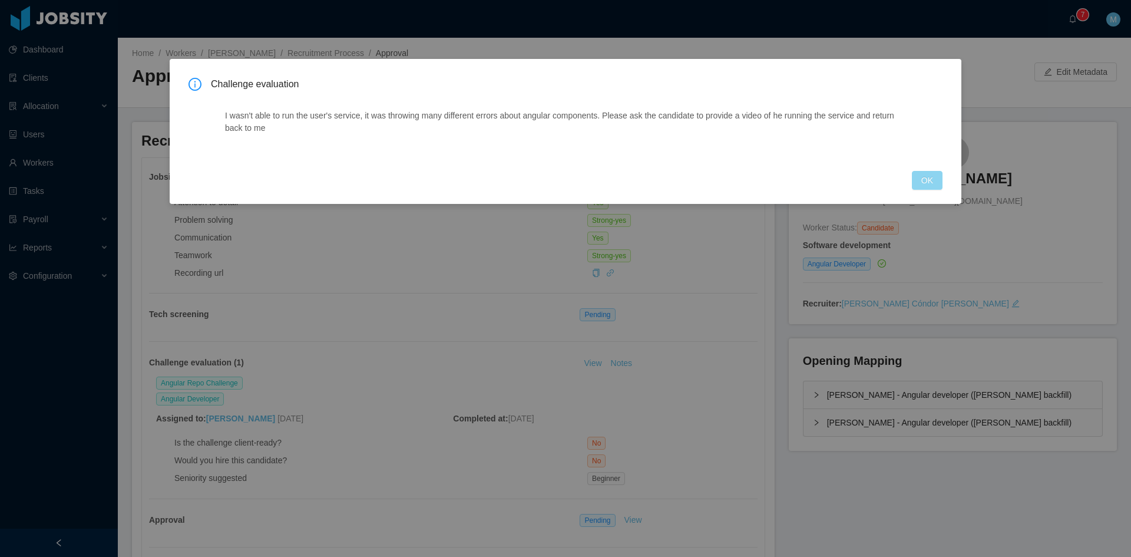
click at [923, 177] on button "OK" at bounding box center [927, 180] width 31 height 19
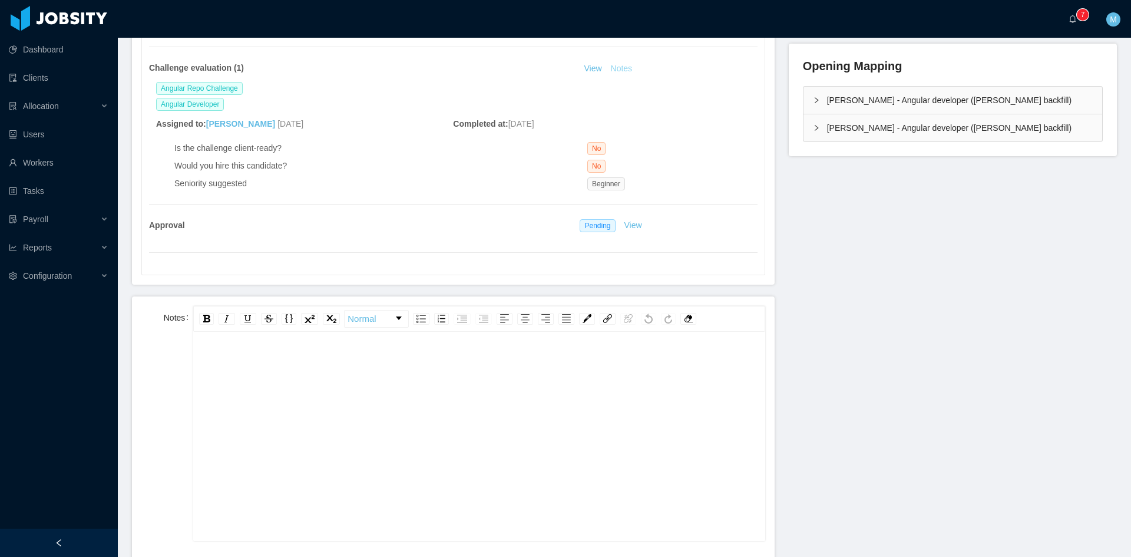
scroll to position [26, 0]
click at [383, 355] on div "rdw-editor" at bounding box center [479, 429] width 553 height 206
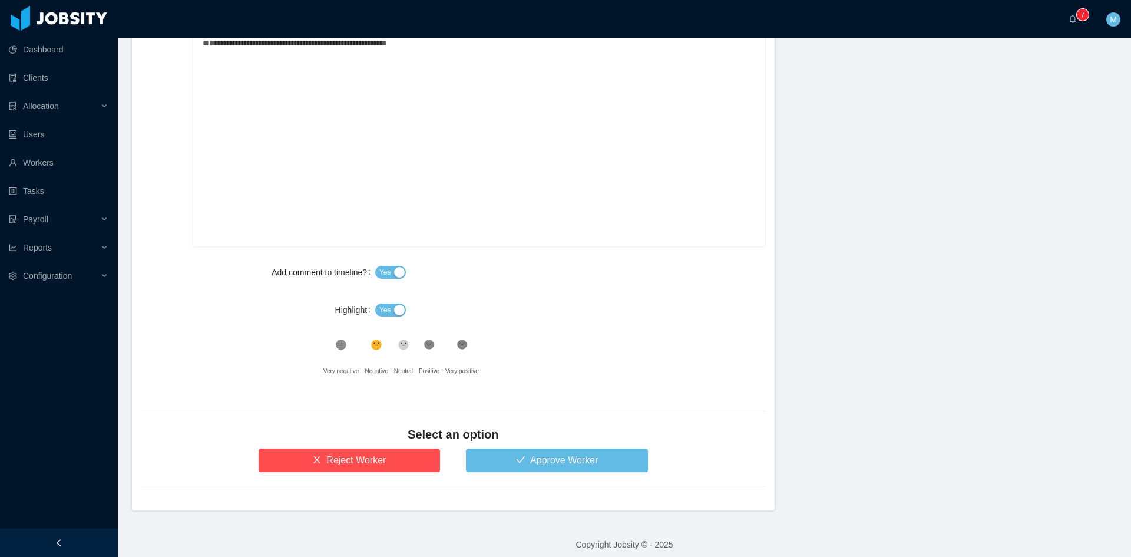
scroll to position [597, 0]
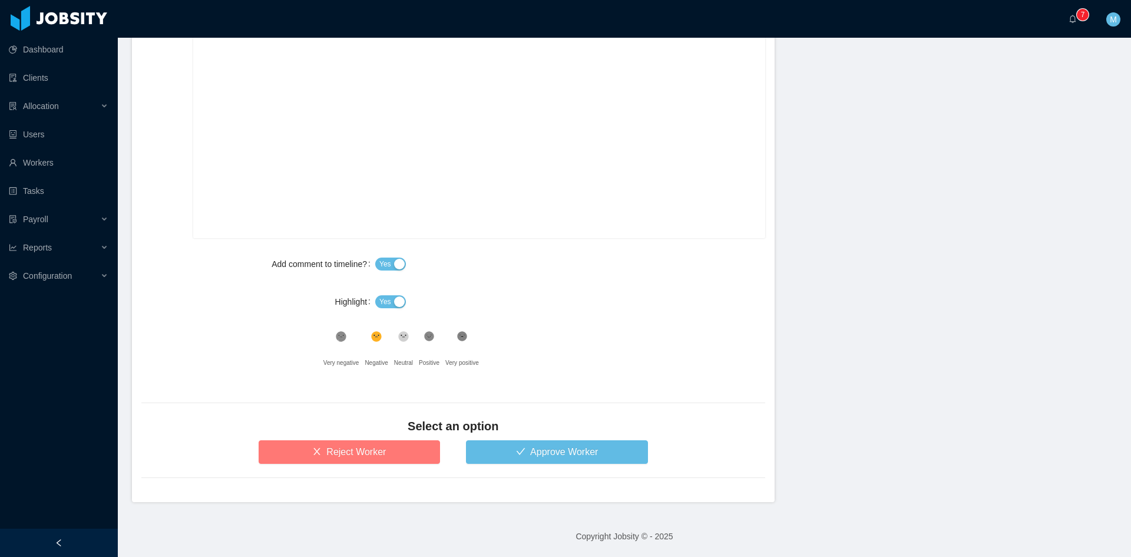
click at [366, 455] on button "Reject Worker" at bounding box center [350, 452] width 182 height 24
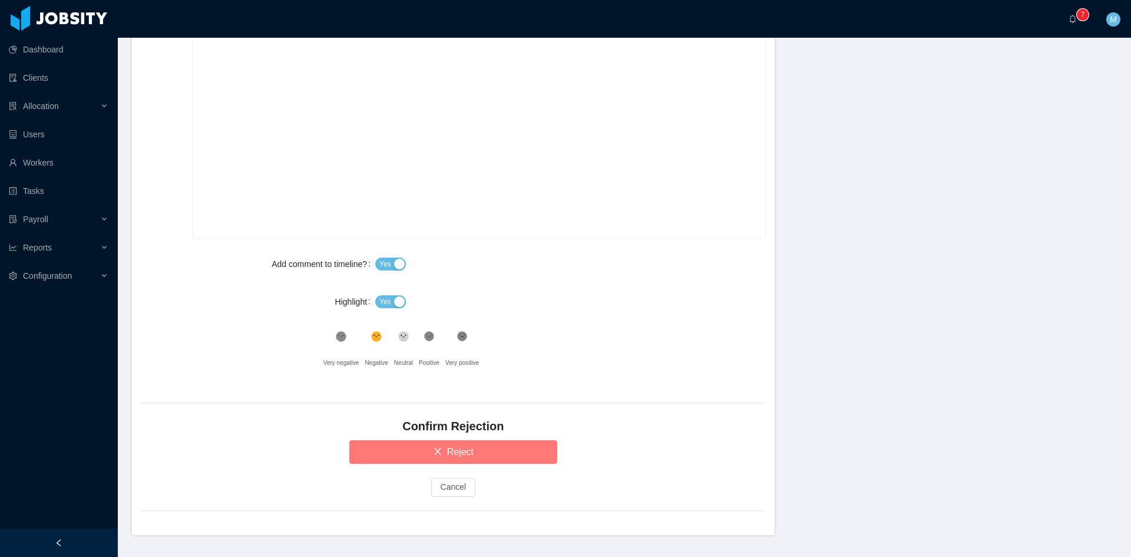
click at [366, 451] on button "Reject" at bounding box center [453, 452] width 208 height 24
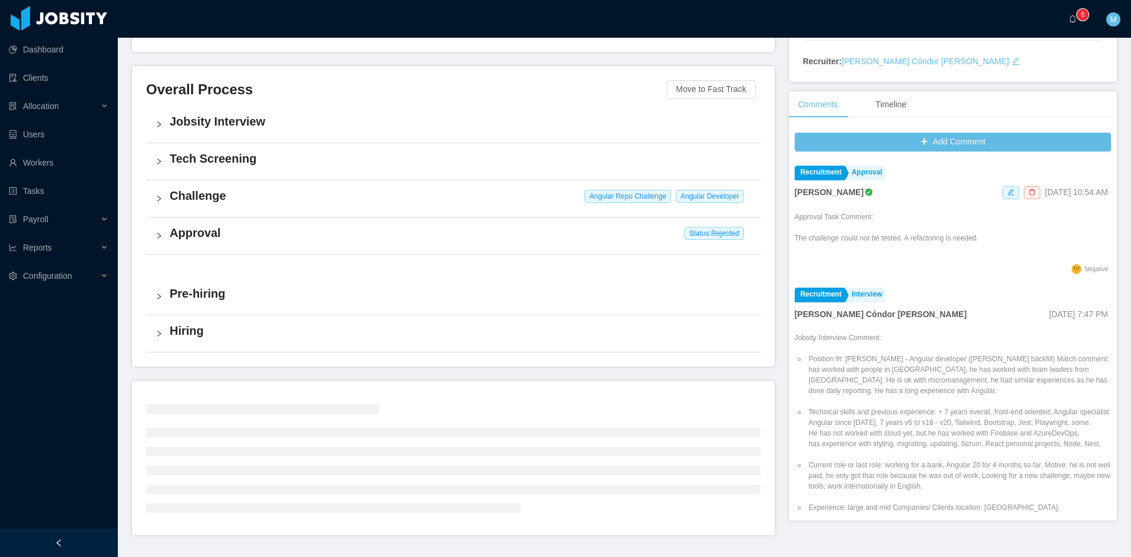
scroll to position [227, 0]
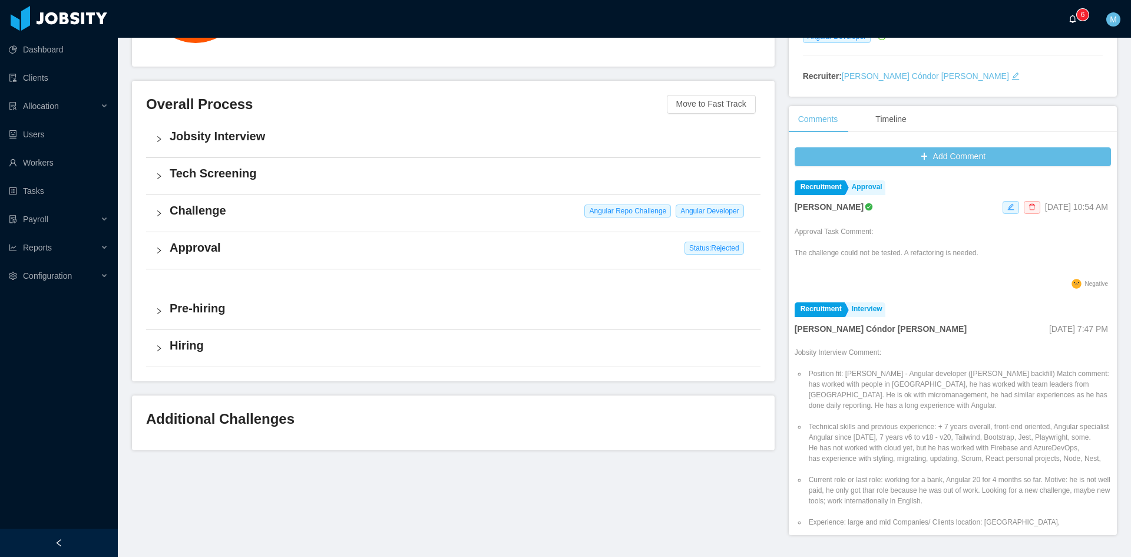
click at [1081, 27] on a=83ded146-cd66-4514-80a8-9a7b1e1b5eb6/Matias%20Marin"] "0 1 2 3 4 5 6 7 8 9 0 1 2 3 4 5 6 7 8 9 0 1 2 3 4 5 6 7 8 9" at bounding box center [1075, 19] width 14 height 38
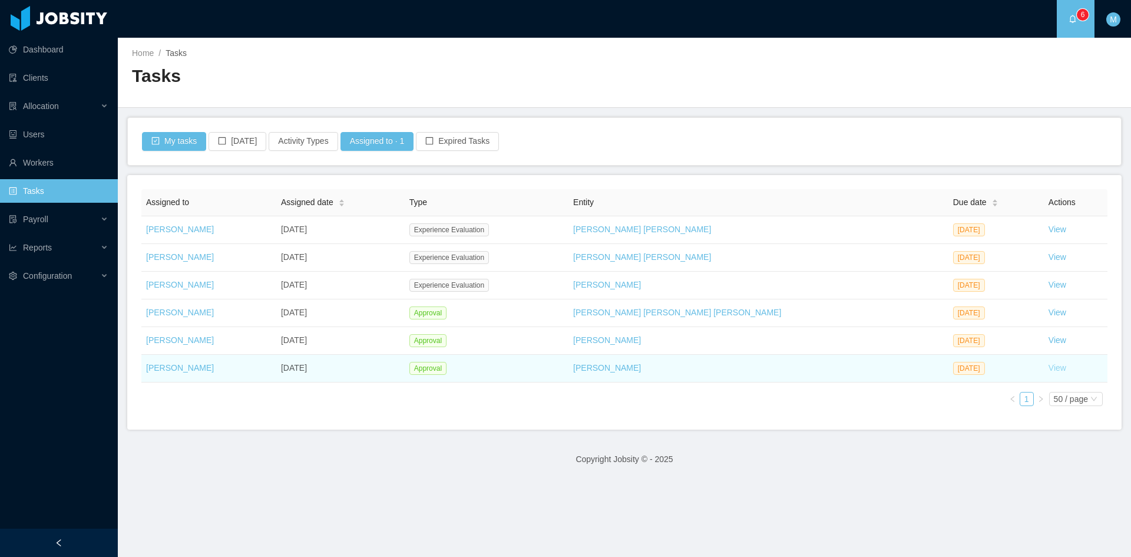
click at [1048, 372] on link "View" at bounding box center [1057, 367] width 18 height 9
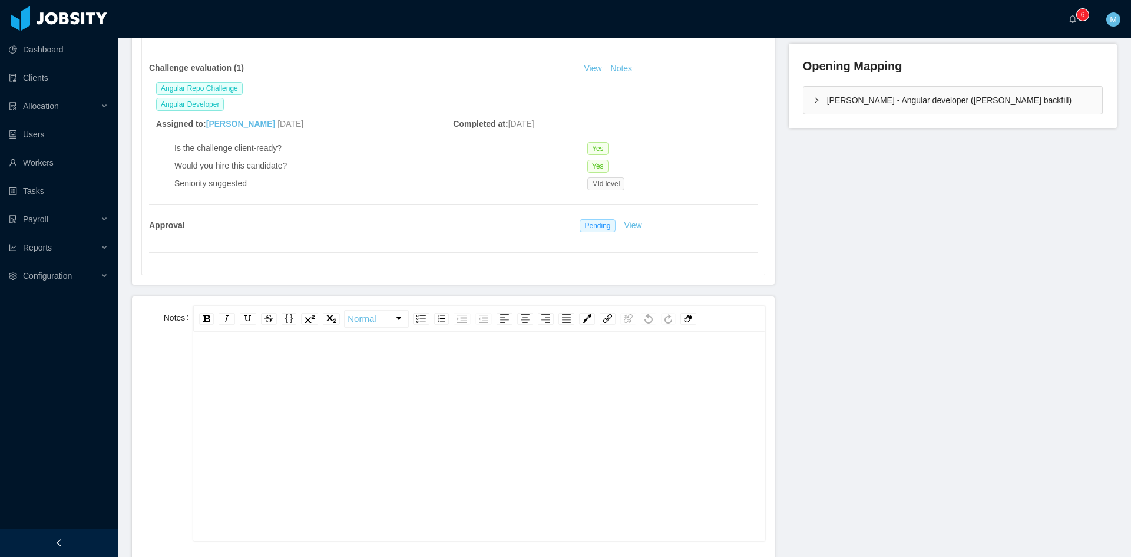
scroll to position [26, 0]
click at [357, 425] on div "rdw-editor" at bounding box center [479, 429] width 553 height 206
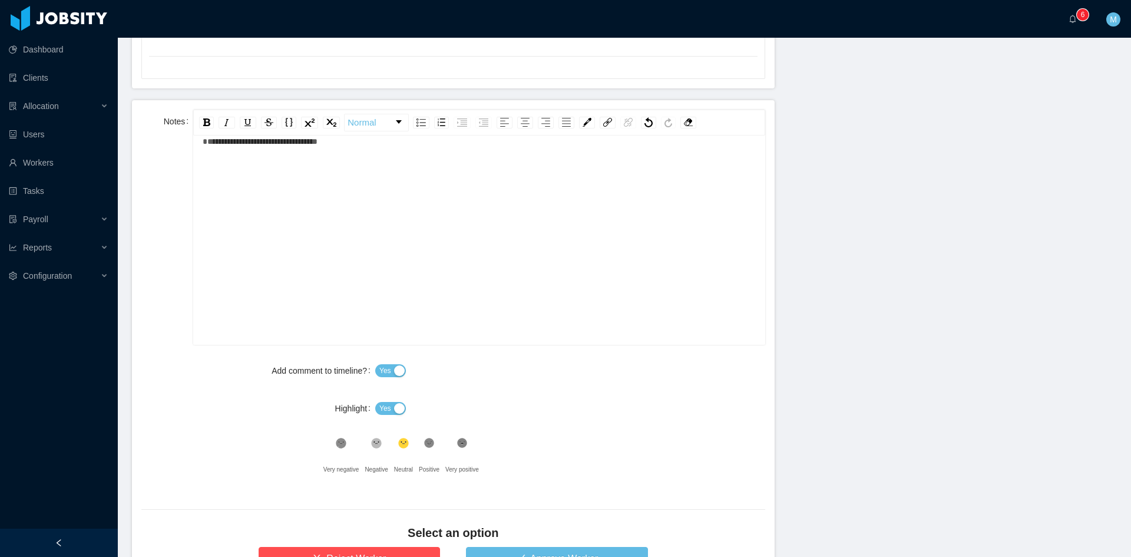
scroll to position [589, 0]
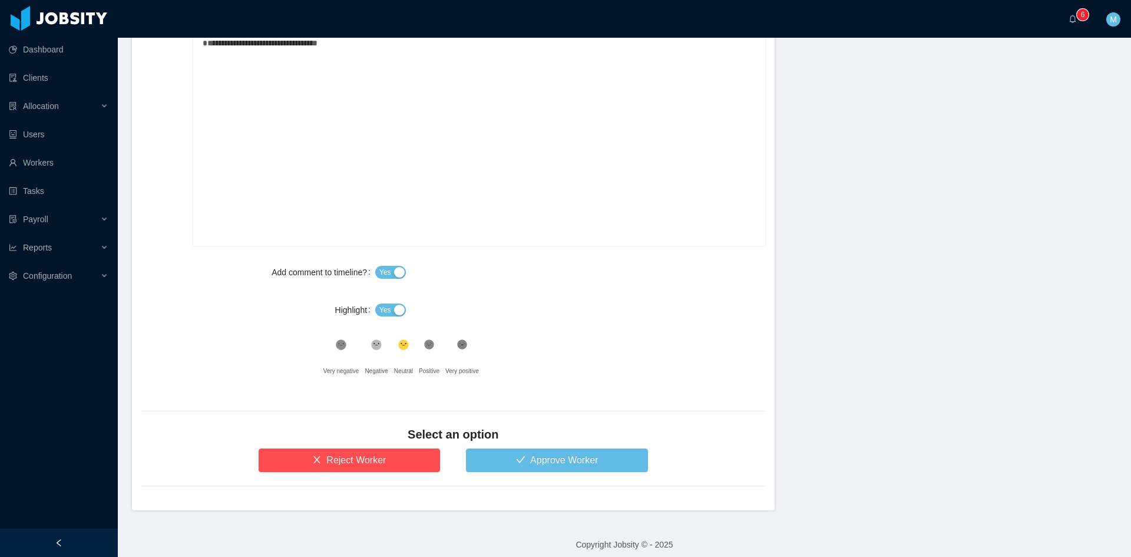
click at [392, 314] on button "Yes" at bounding box center [390, 309] width 31 height 13
click at [529, 469] on button "Approve Worker" at bounding box center [557, 460] width 182 height 24
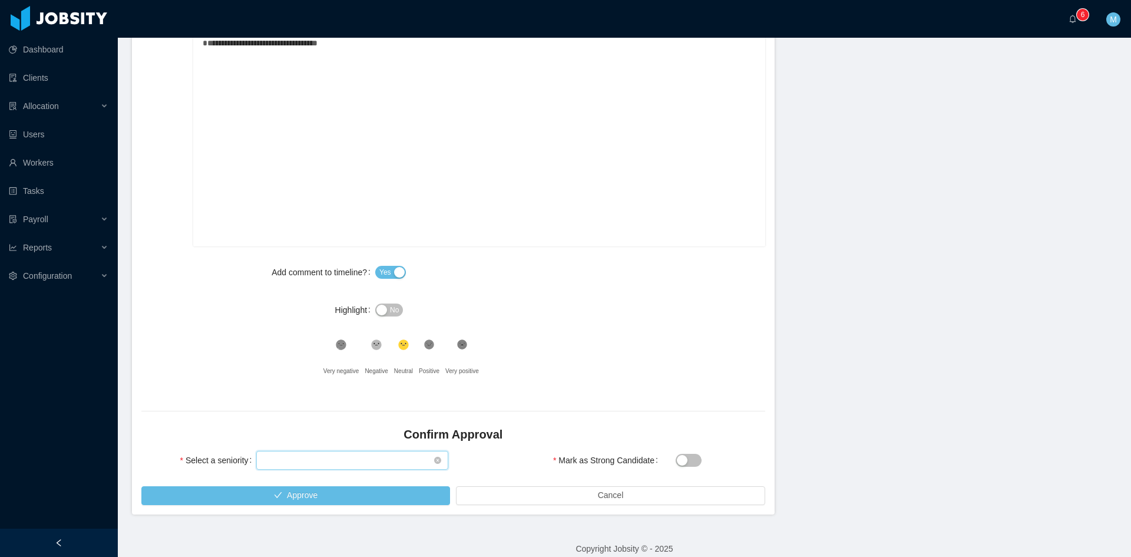
click at [327, 454] on div "Select seniority" at bounding box center [348, 460] width 170 height 18
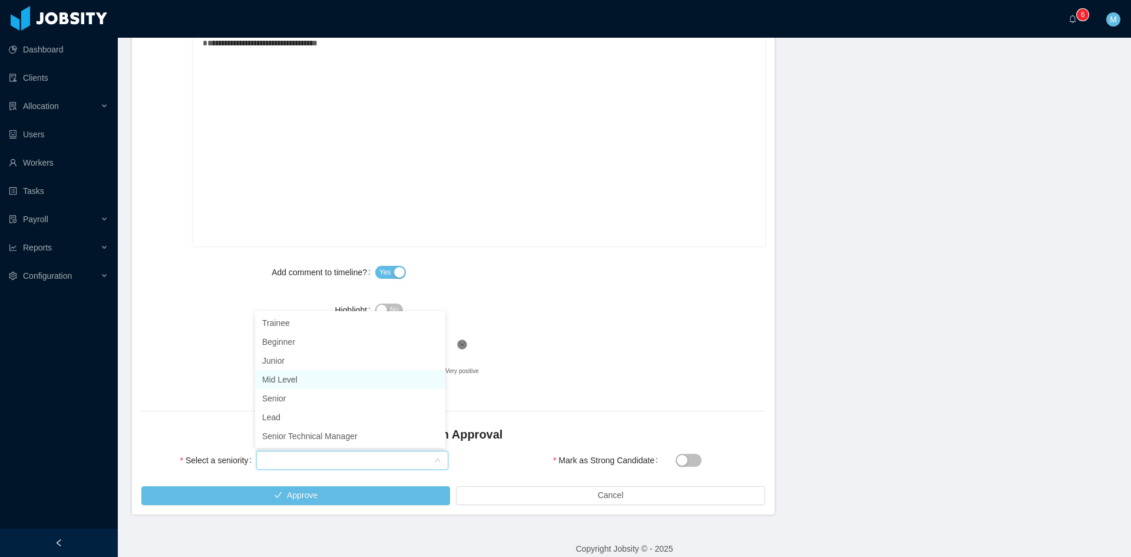
click at [282, 383] on li "Mid Level" at bounding box center [350, 379] width 190 height 19
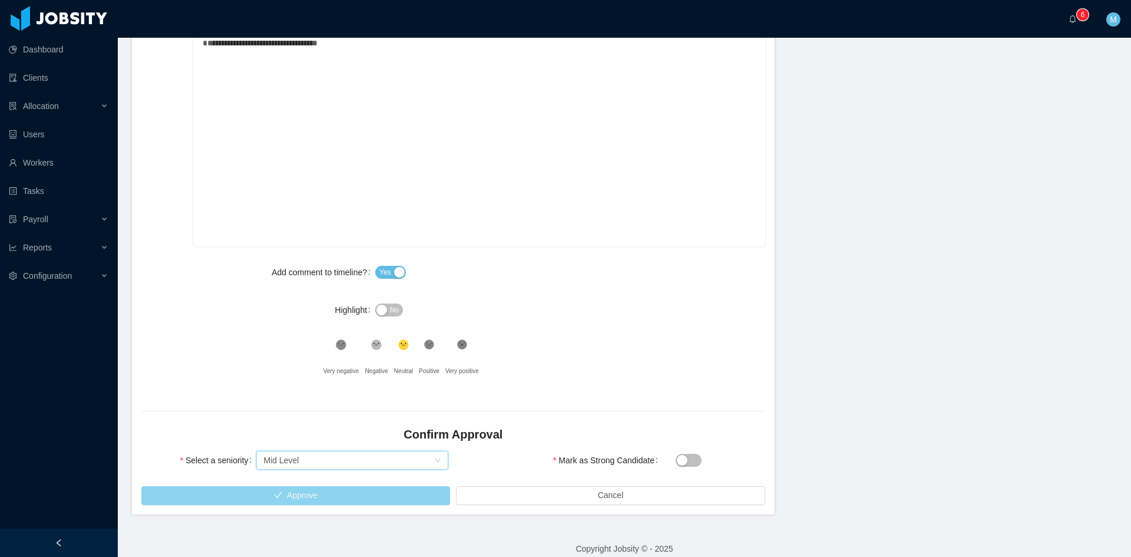
click at [349, 500] on button "Approve" at bounding box center [295, 495] width 309 height 19
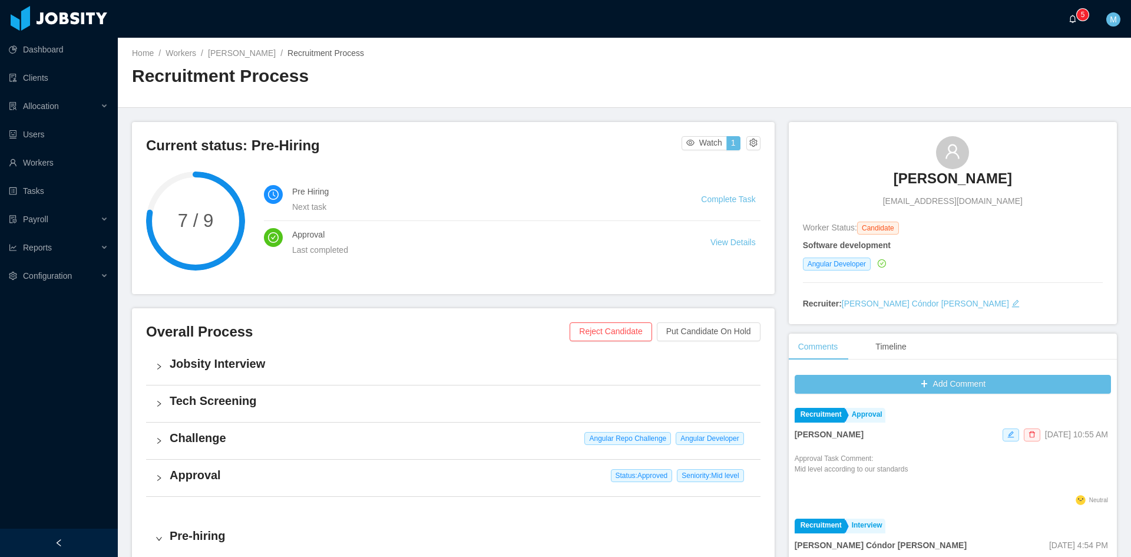
click at [1078, 22] on span "0 1 2 3 4 5 6 7 8 9 0 1 2 3 4 5 6 7 8 9 0 1 2 3 4 5 6 7 8 9" at bounding box center [1075, 19] width 14 height 8
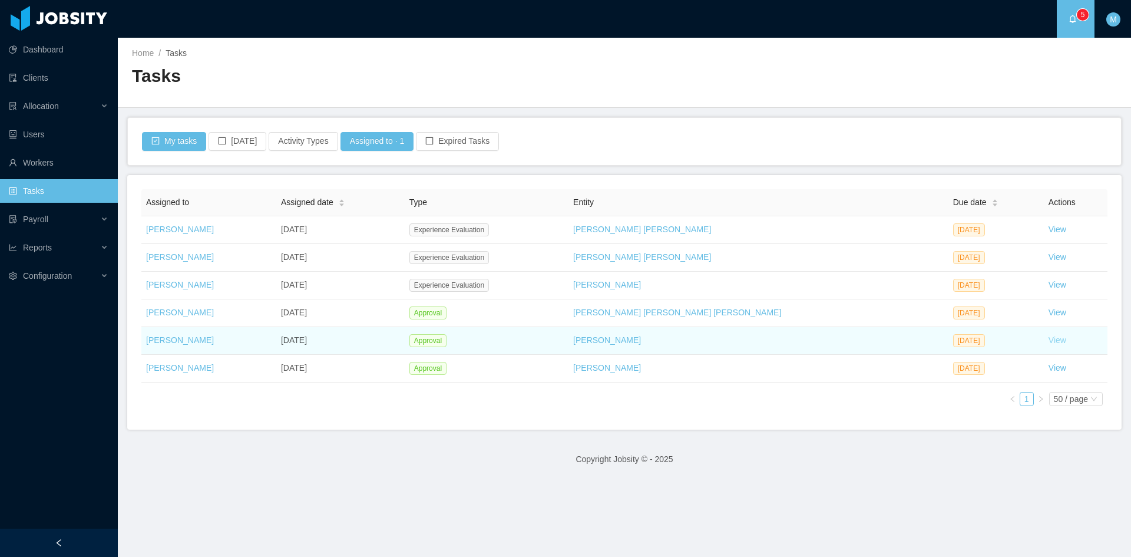
click at [1048, 338] on link "View" at bounding box center [1057, 339] width 18 height 9
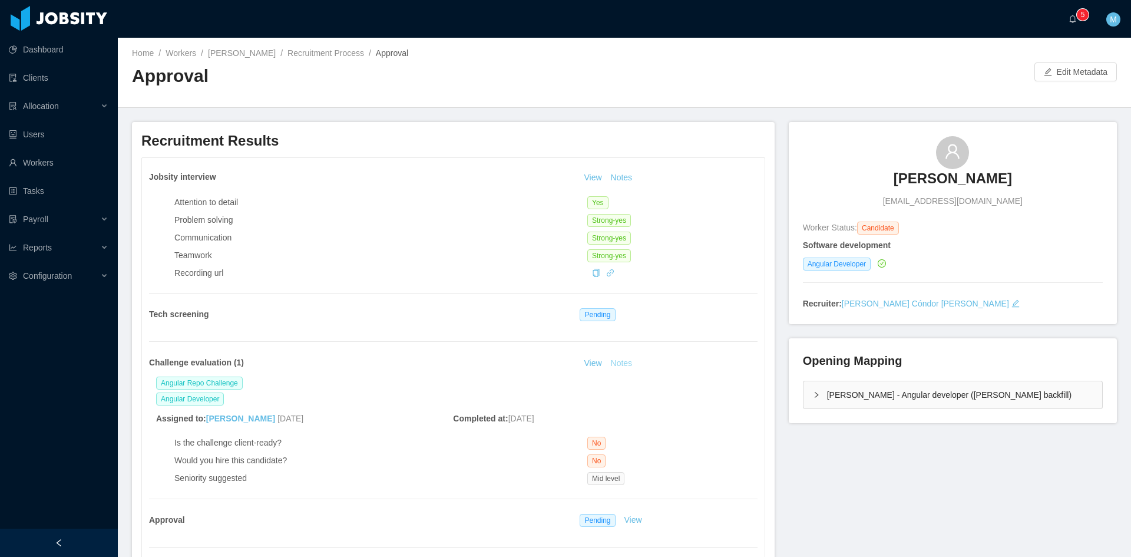
click at [611, 359] on button "Notes" at bounding box center [621, 363] width 31 height 14
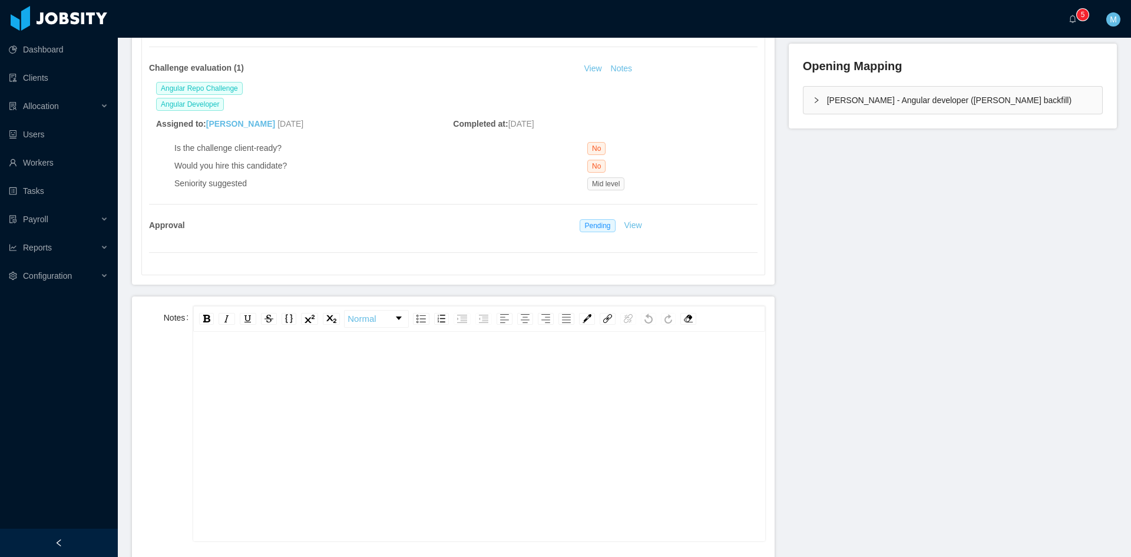
click at [432, 410] on div "rdw-editor" at bounding box center [479, 455] width 553 height 206
paste div "rdw-editor"
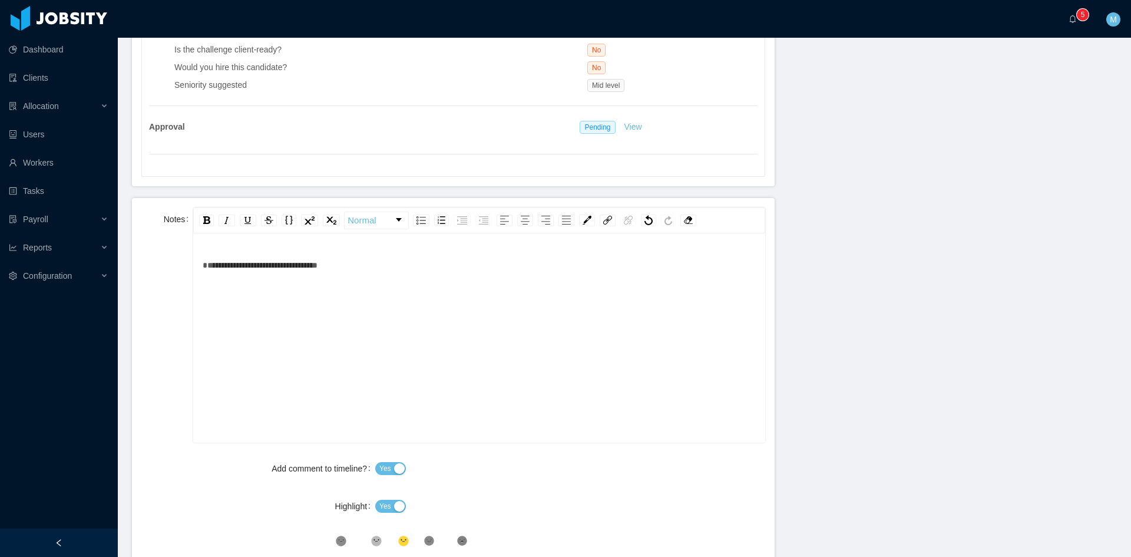
scroll to position [589, 0]
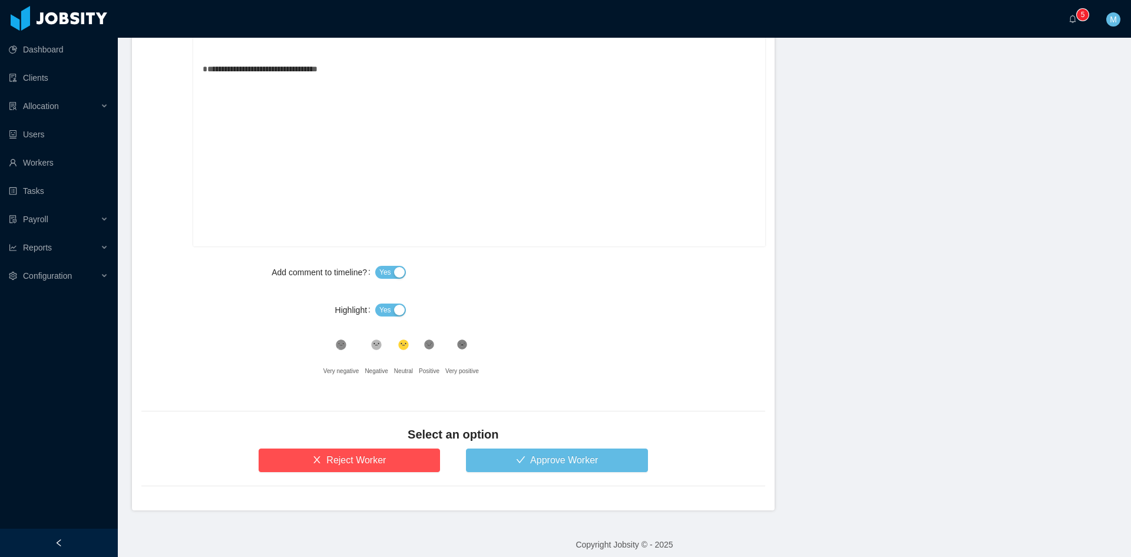
click at [394, 311] on button "Yes" at bounding box center [390, 309] width 31 height 13
click at [522, 460] on button "Approve Worker" at bounding box center [557, 460] width 182 height 24
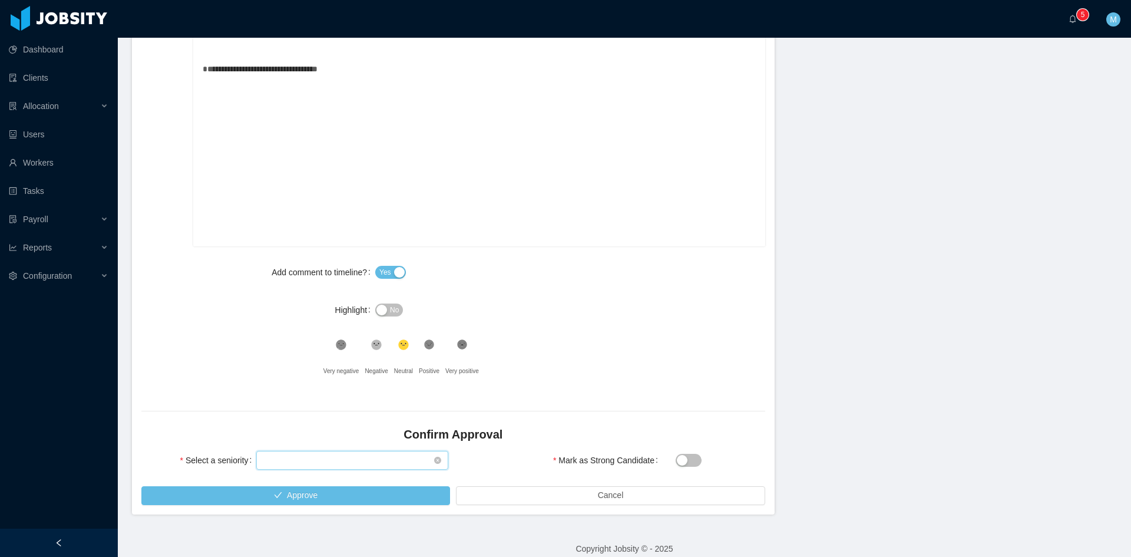
click at [355, 465] on div "Select seniority" at bounding box center [348, 460] width 170 height 18
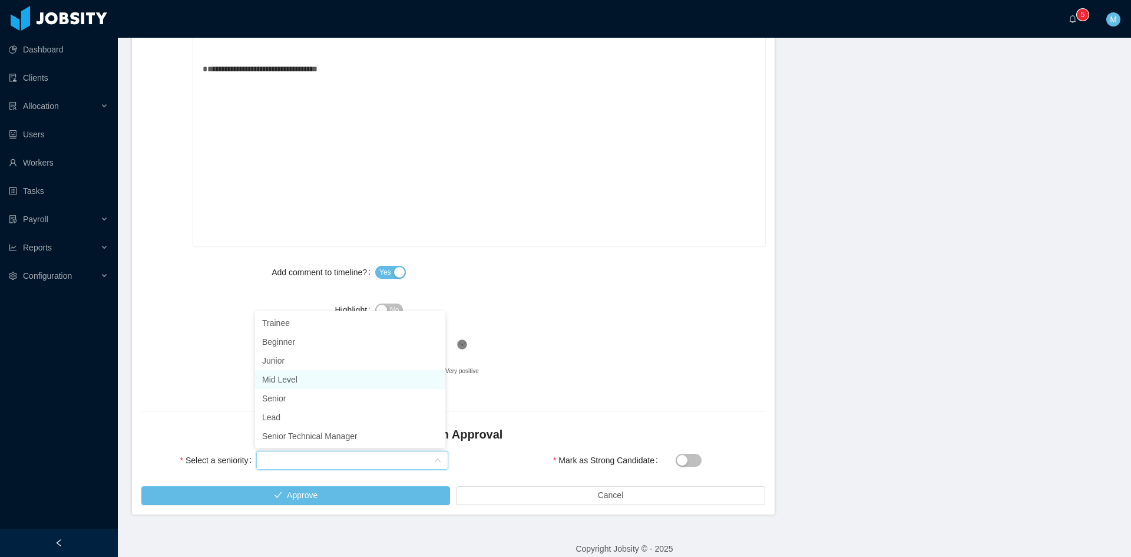
click at [299, 386] on li "Mid Level" at bounding box center [350, 379] width 190 height 19
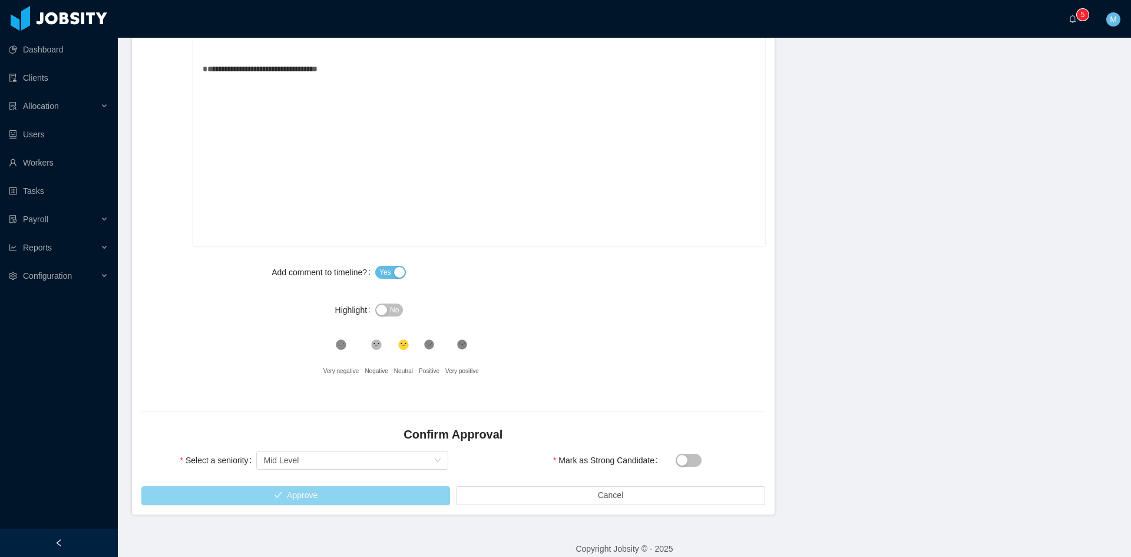
click at [304, 493] on button "Approve" at bounding box center [295, 495] width 309 height 19
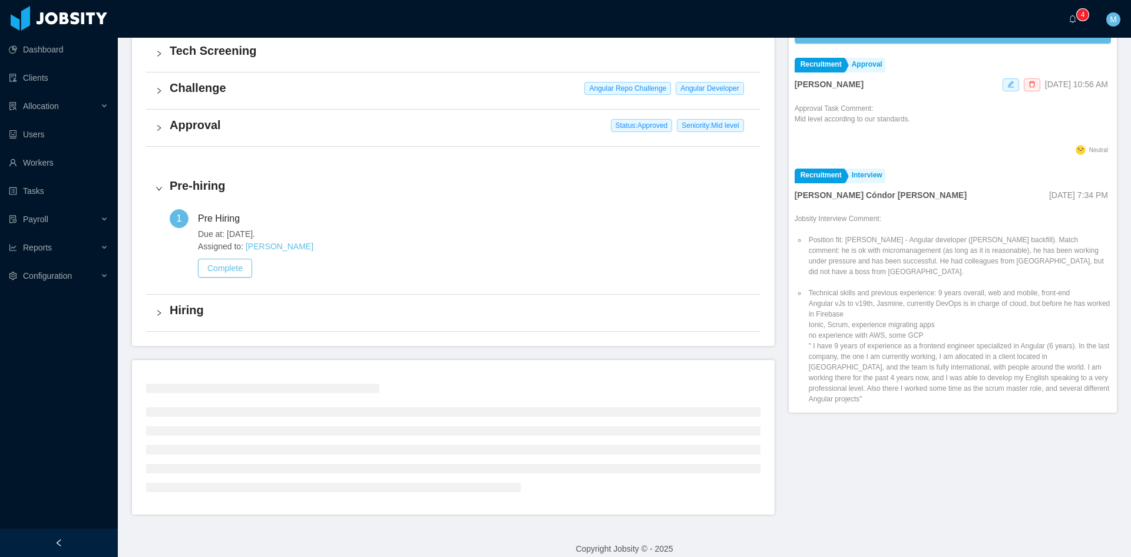
scroll to position [250, 0]
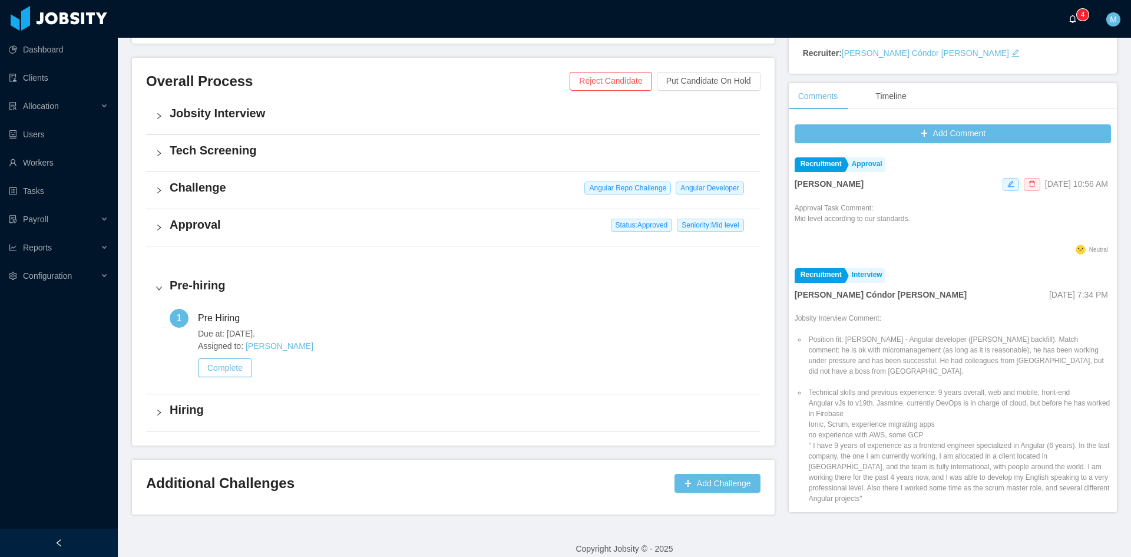
click at [1071, 19] on icon "icon: bell" at bounding box center [1072, 19] width 8 height 8
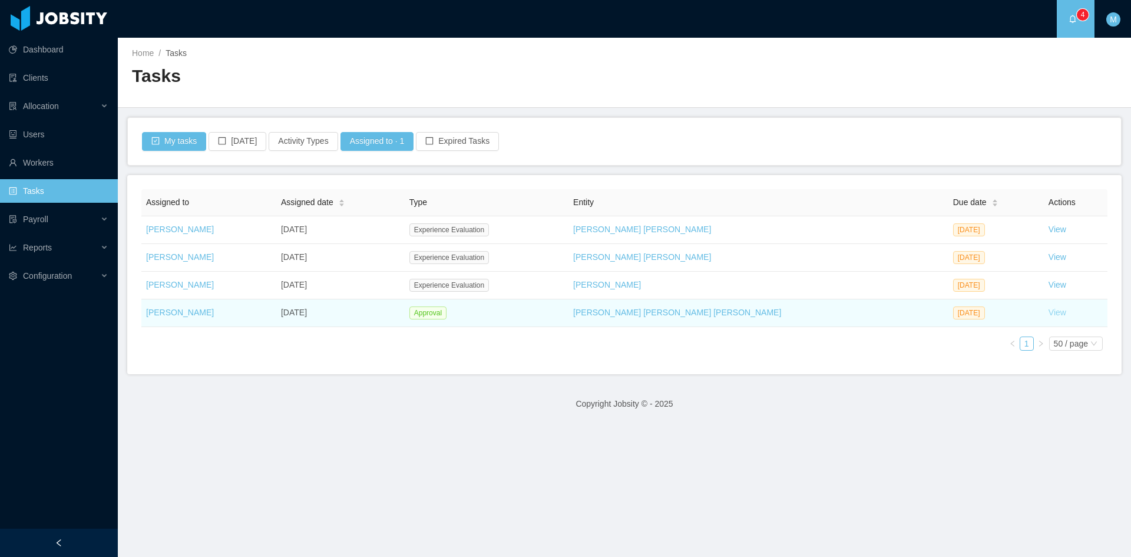
click at [1048, 313] on link "View" at bounding box center [1057, 311] width 18 height 9
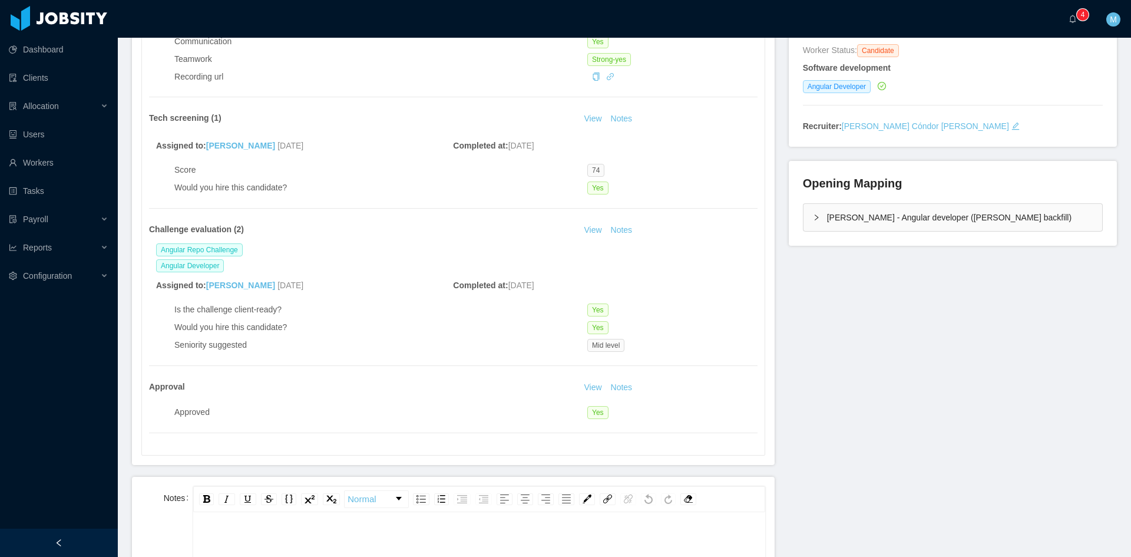
scroll to position [294, 0]
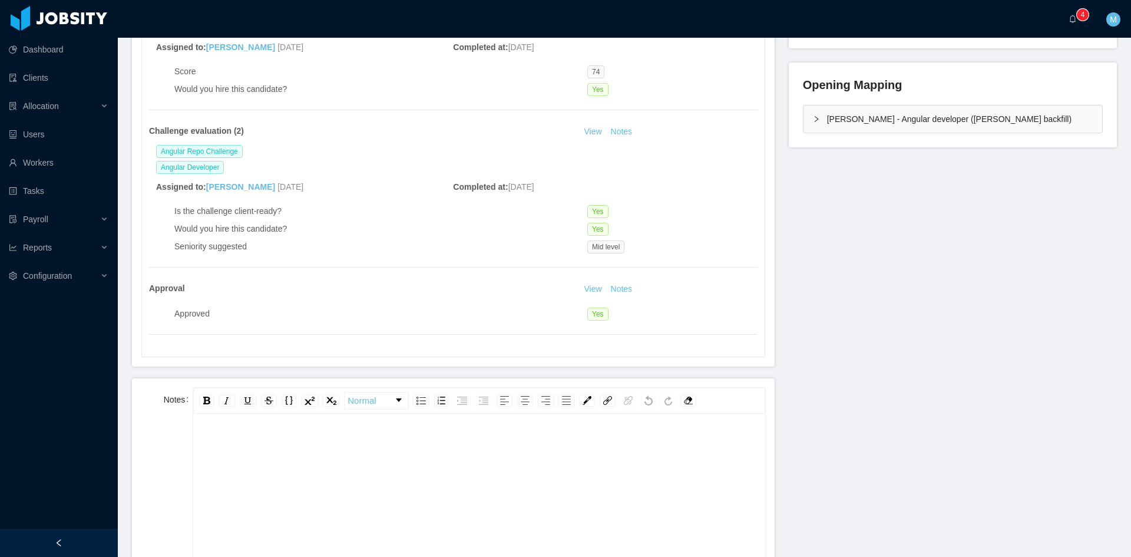
click at [436, 492] on div "rdw-editor" at bounding box center [479, 536] width 553 height 206
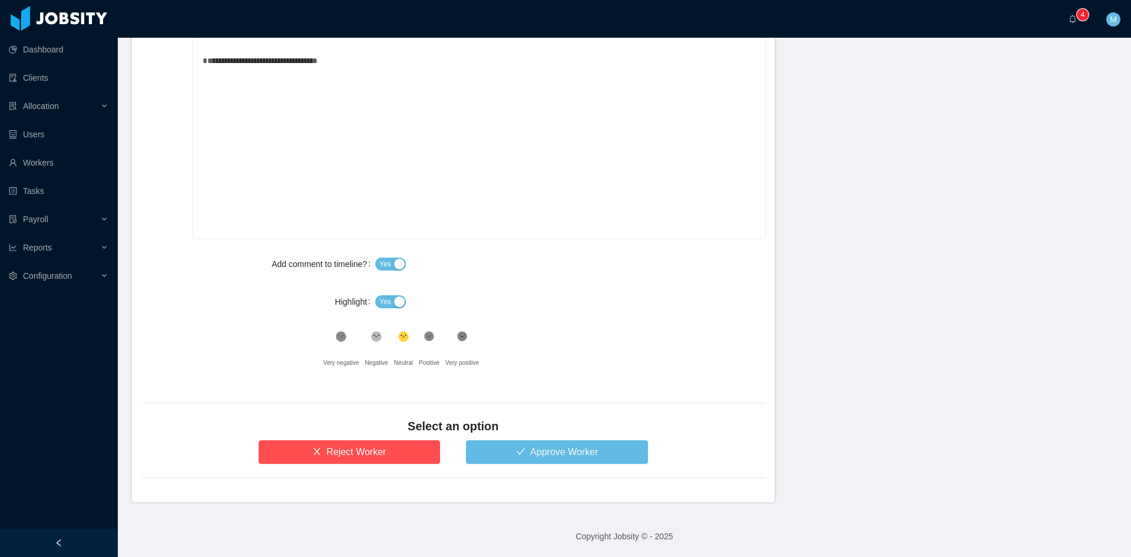
click at [383, 295] on button "Yes" at bounding box center [390, 301] width 31 height 13
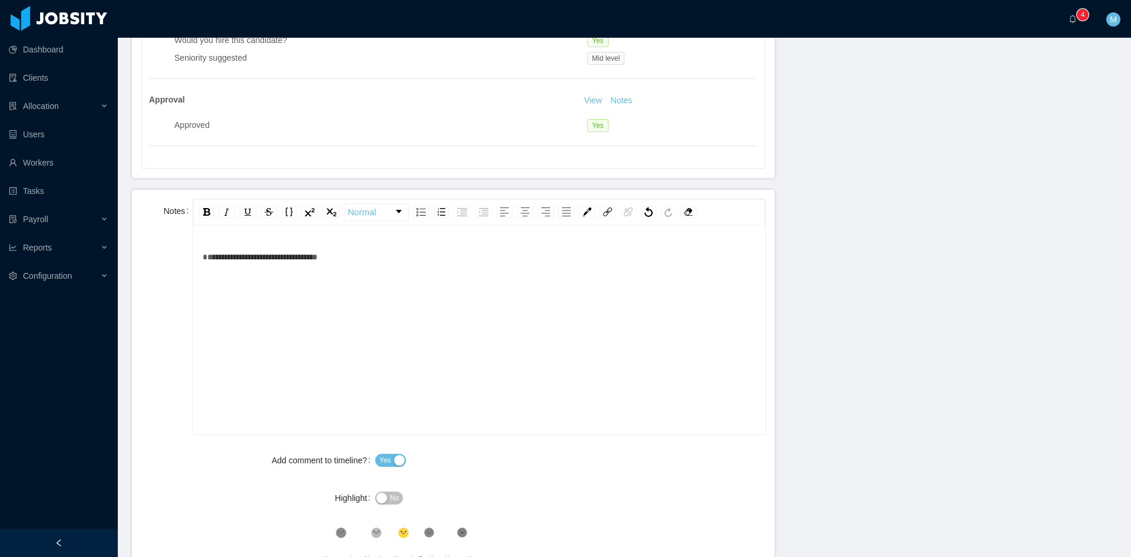
scroll to position [385, 0]
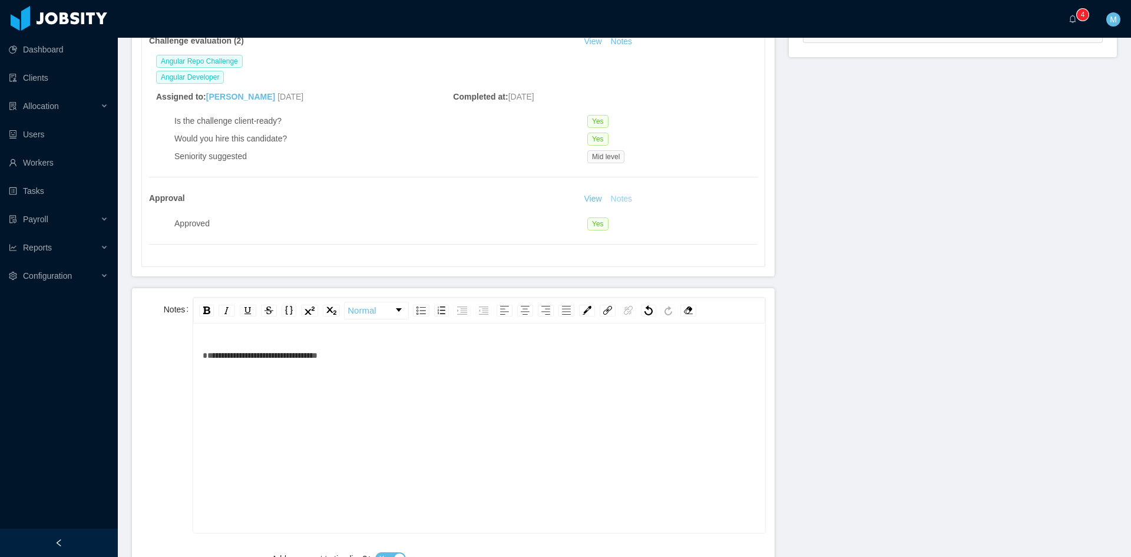
click at [614, 198] on button "Notes" at bounding box center [621, 199] width 31 height 14
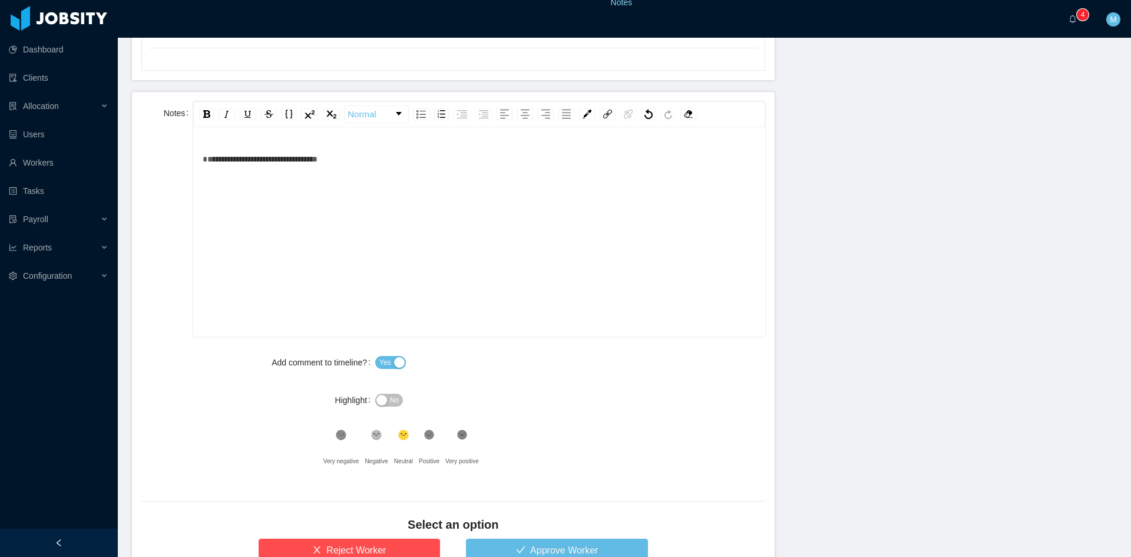
scroll to position [679, 0]
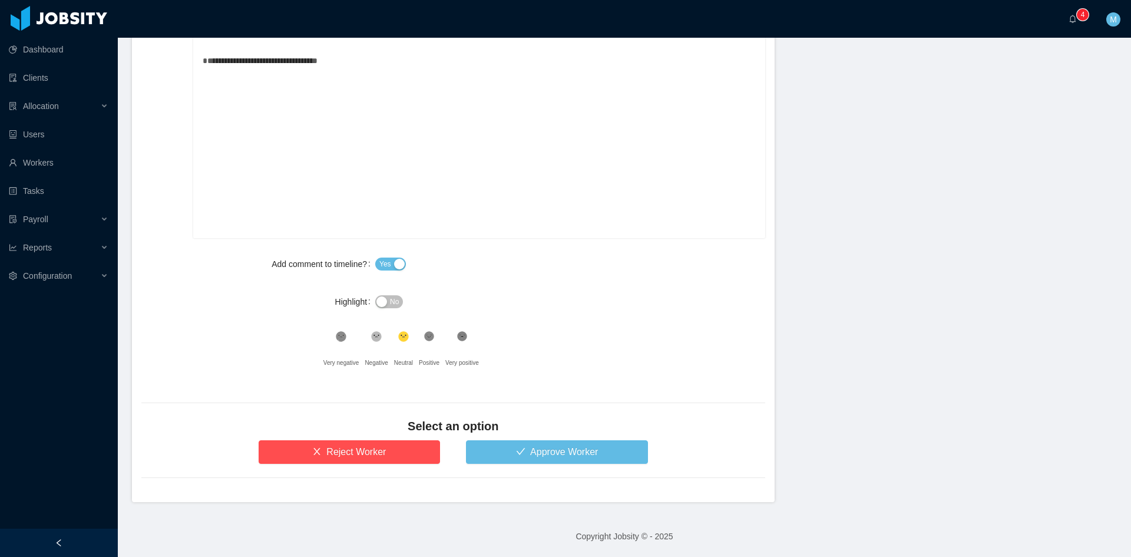
click at [428, 334] on icon at bounding box center [429, 337] width 10 height 10
click at [490, 455] on button "Approve Worker" at bounding box center [557, 452] width 182 height 24
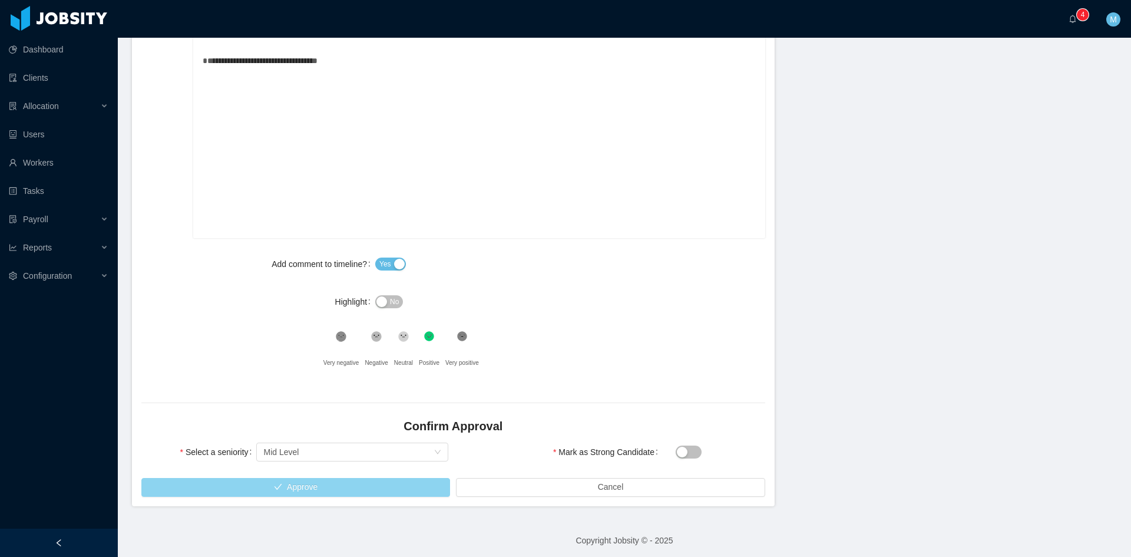
click at [313, 485] on button "Approve" at bounding box center [295, 487] width 309 height 19
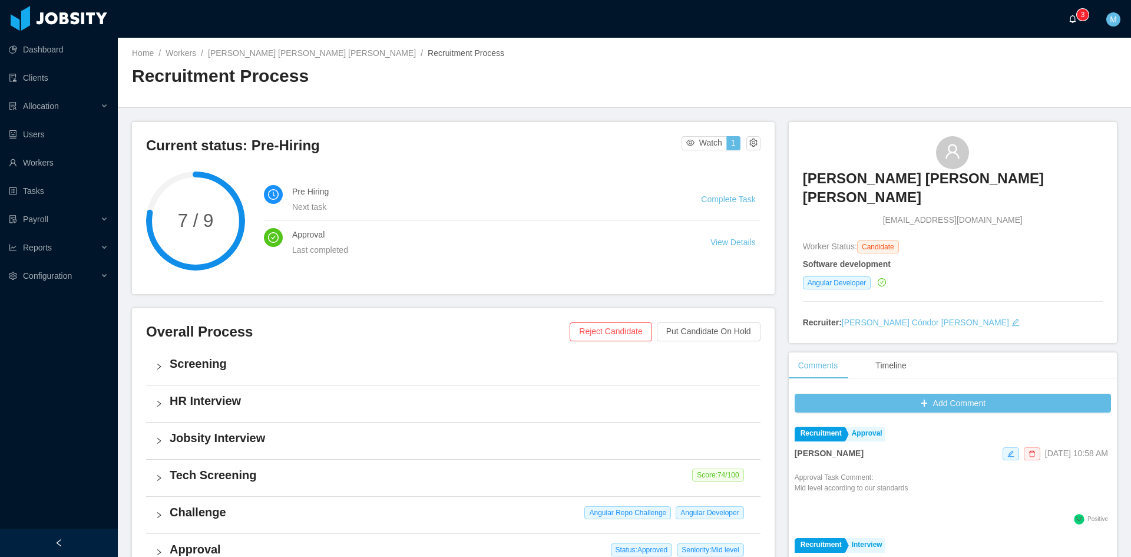
click at [1068, 13] on a=83ded146-cd66-4514-80a8-9a7b1e1b5eb6/Matias%20Marin"] "0 1 2 3 4 5 6 7 8 9 0 1 2 3 4 5 6 7 8 9 0 1 2 3 4 5 6 7 8 9" at bounding box center [1075, 19] width 14 height 38
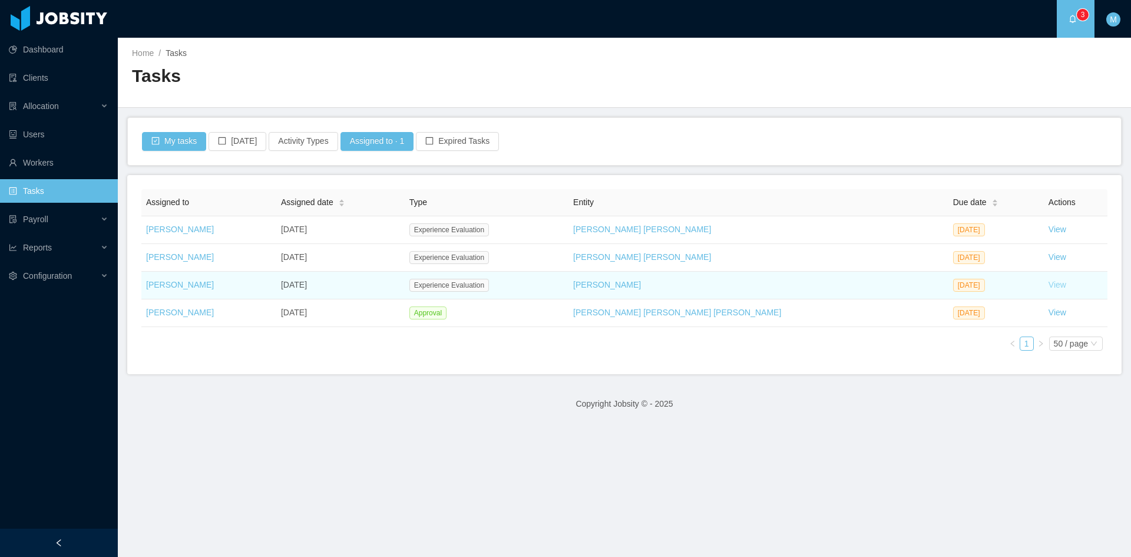
click at [1048, 286] on link "View" at bounding box center [1057, 284] width 18 height 9
